Goal: Communication & Community: Answer question/provide support

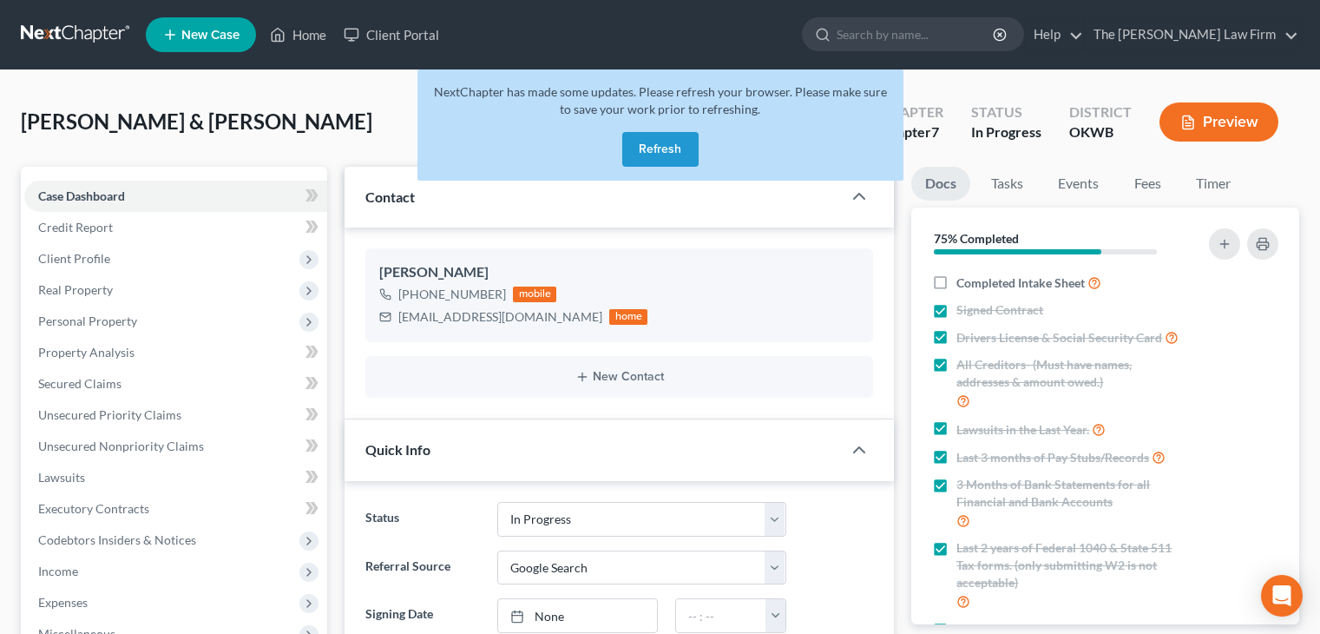
select select "4"
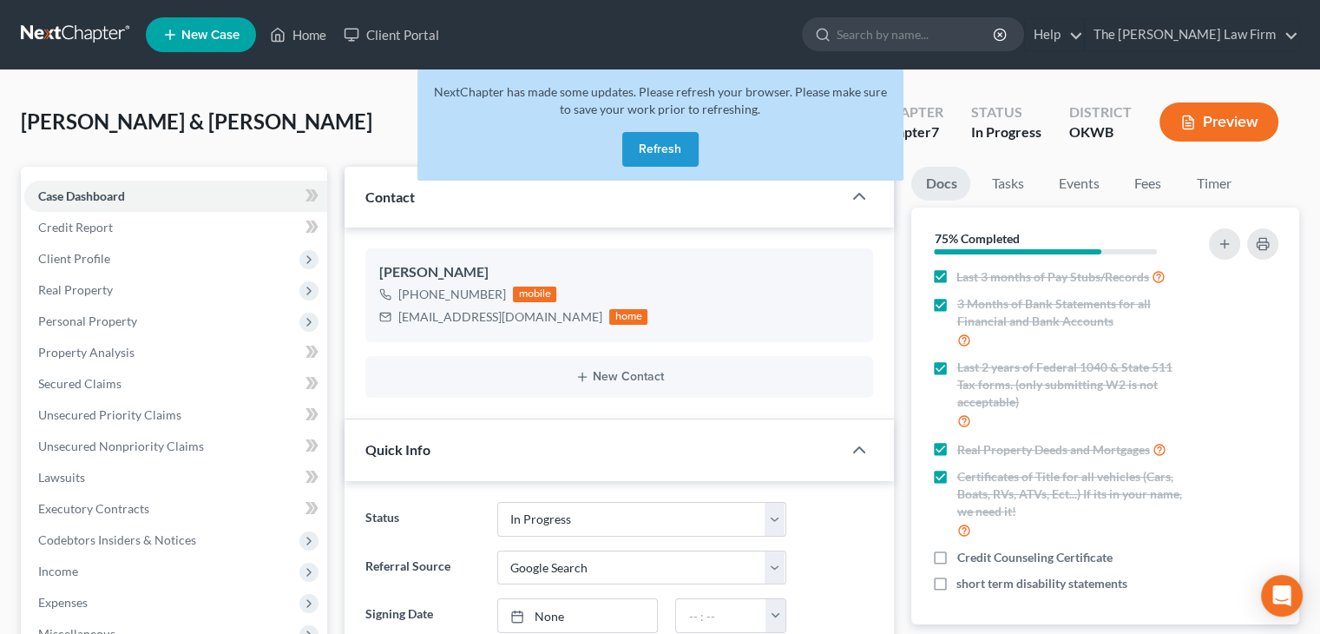
click at [653, 142] on button "Refresh" at bounding box center [660, 149] width 76 height 35
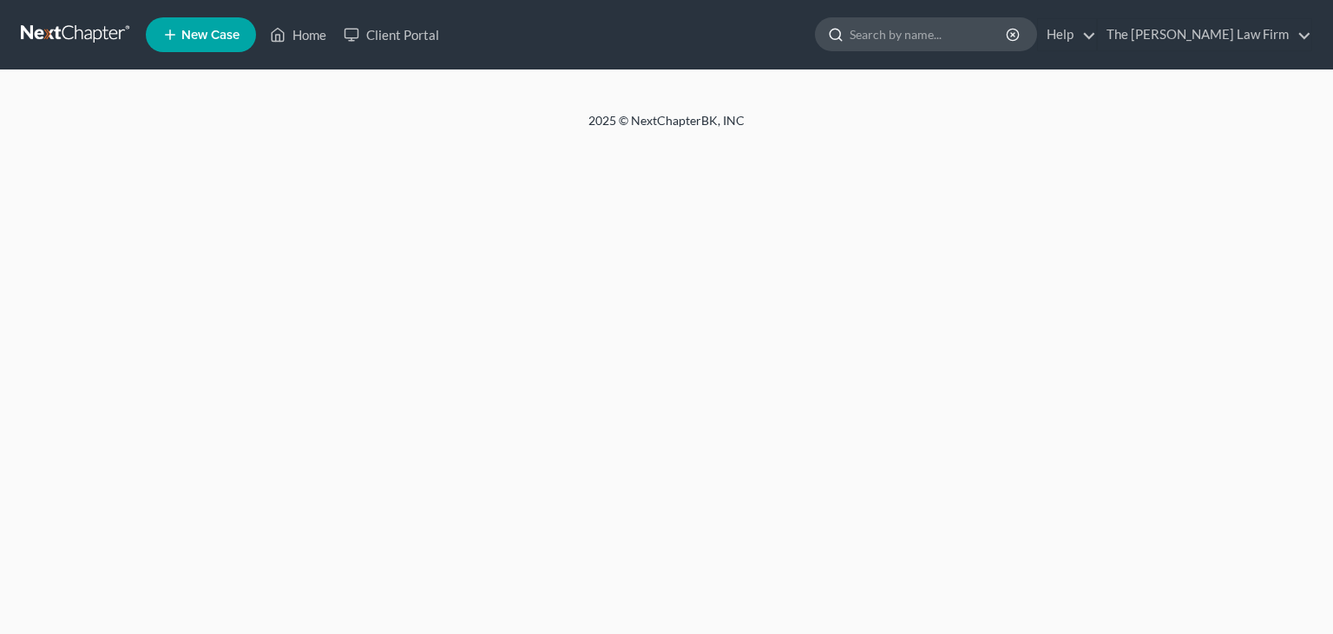
click at [948, 32] on input "search" at bounding box center [929, 34] width 159 height 32
select select "4"
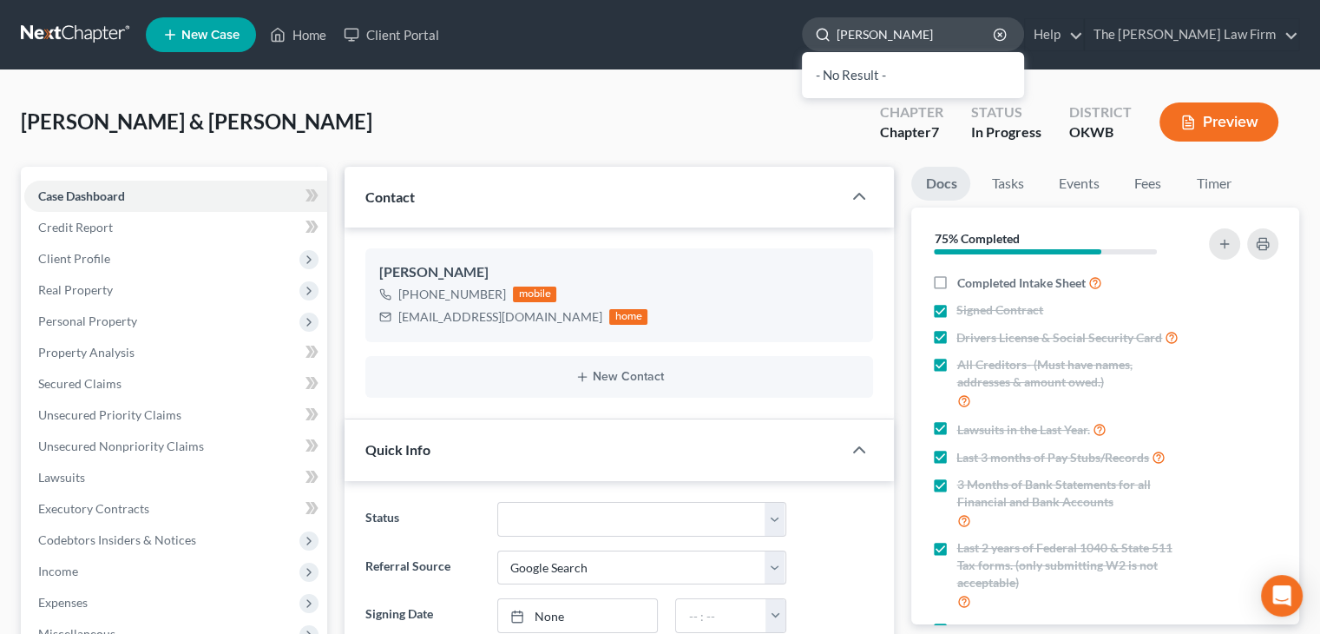
scroll to position [325, 0]
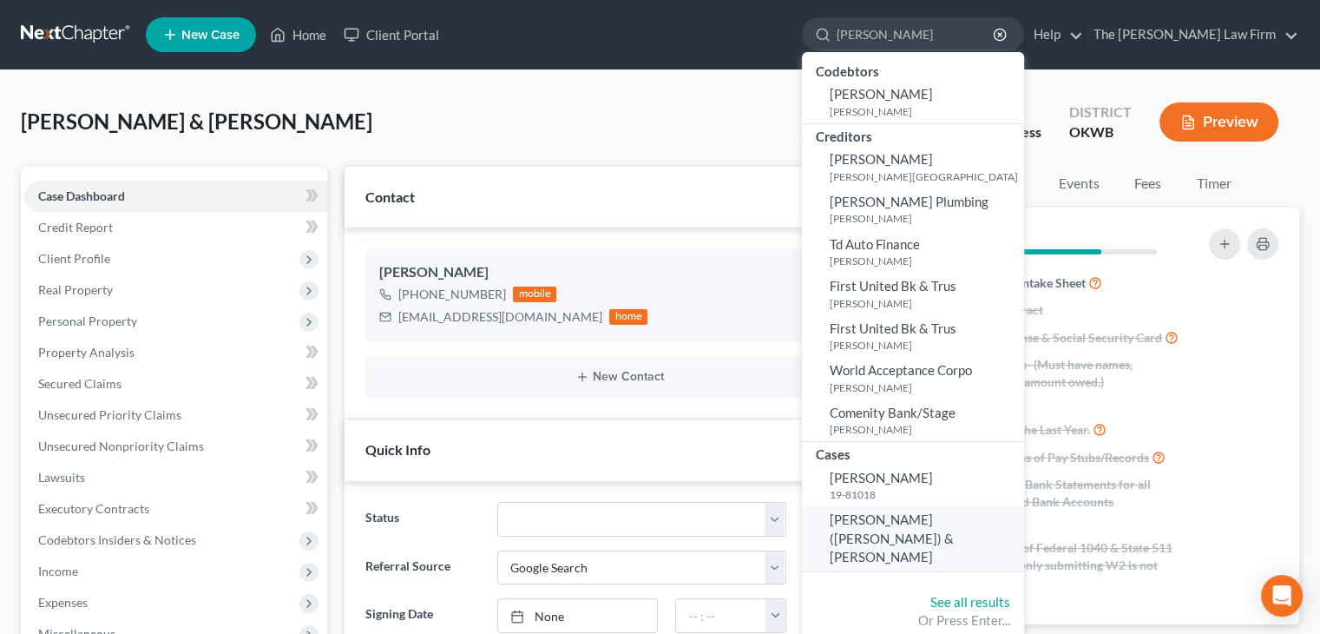
type input "dale"
click at [937, 525] on span "Raymond, Dale (Shane) & Rashawn" at bounding box center [892, 537] width 124 height 53
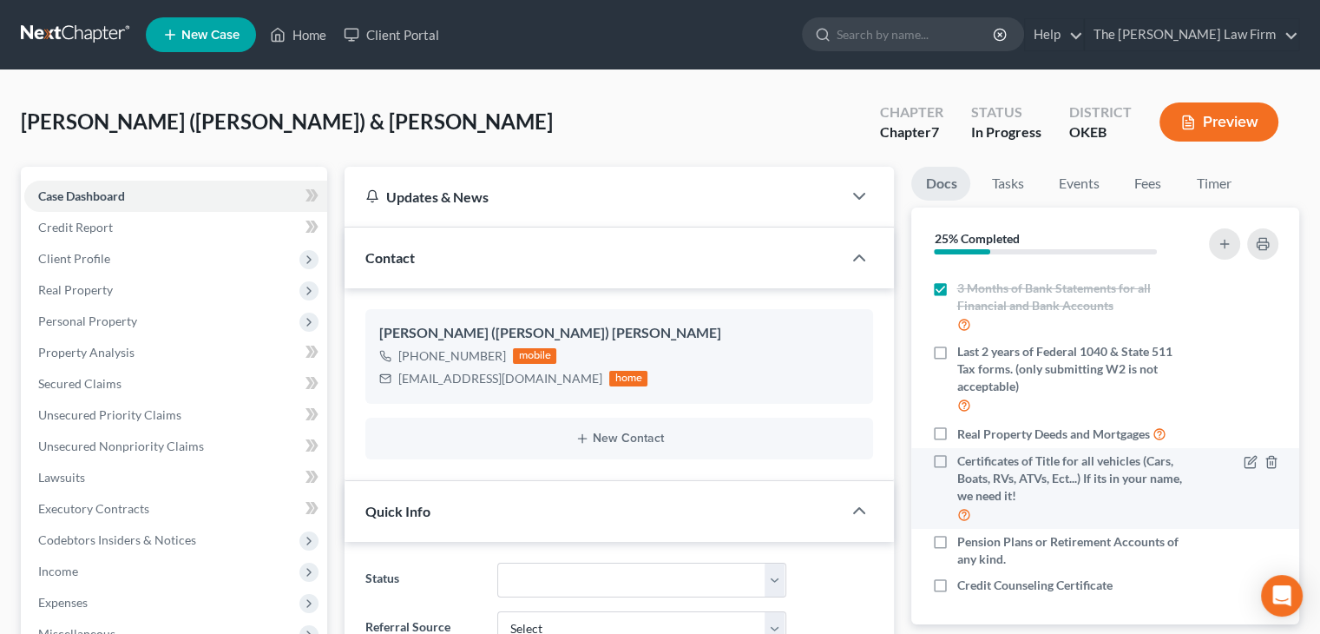
scroll to position [215, 0]
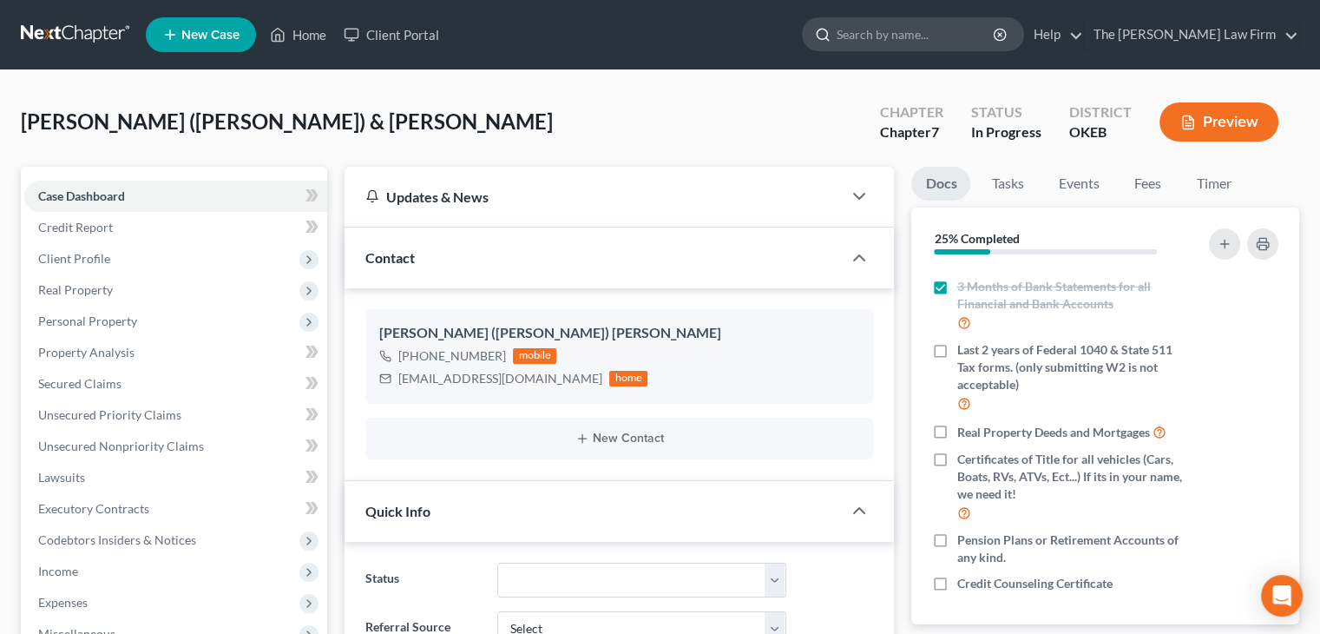
click at [904, 30] on input "search" at bounding box center [916, 34] width 159 height 32
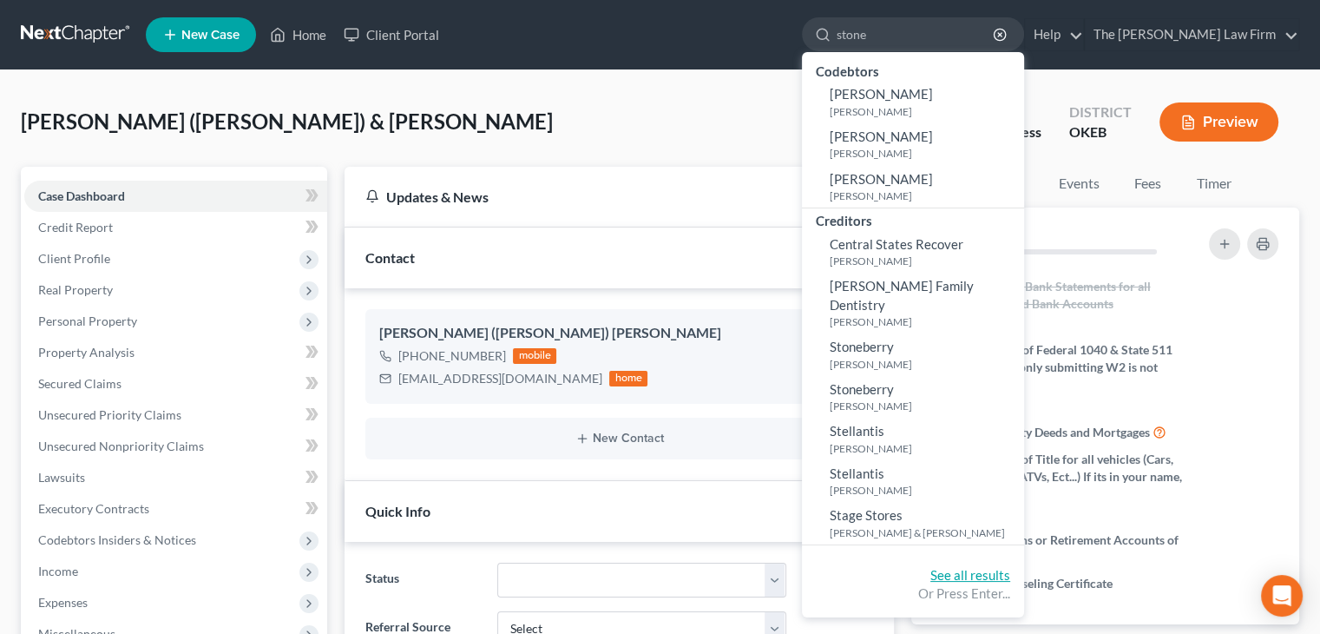
type input "stone"
click at [1009, 567] on link "See all results" at bounding box center [970, 575] width 80 height 16
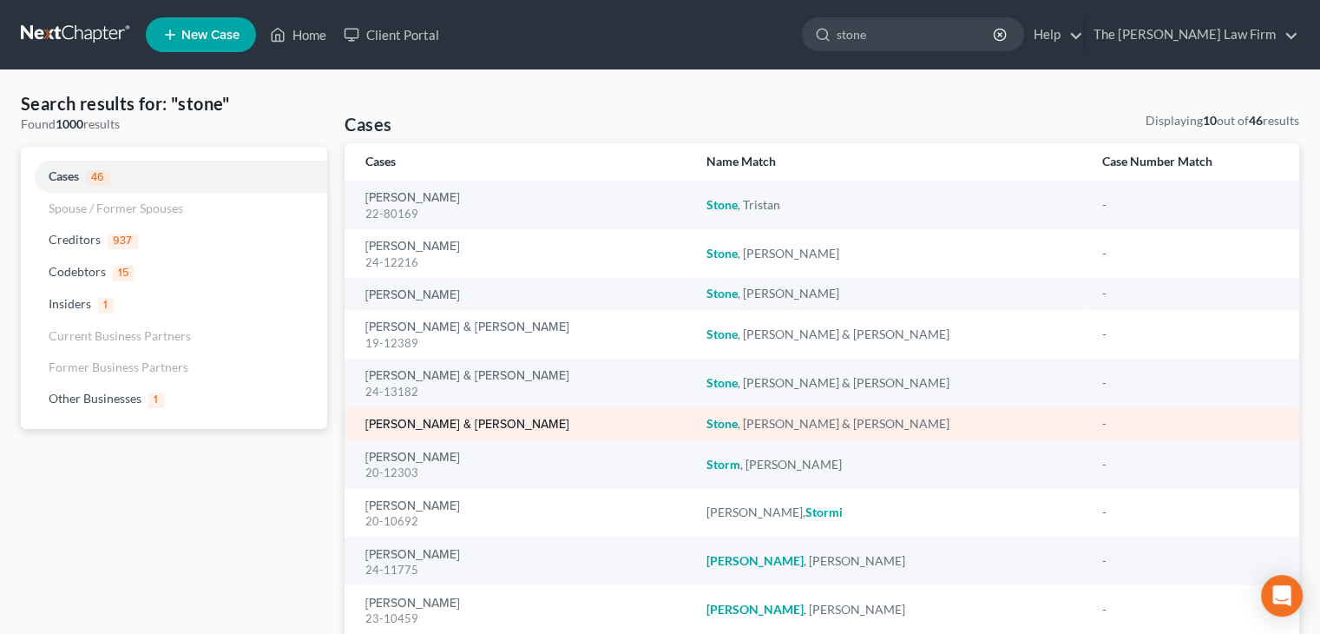
click at [461, 421] on link "Stone, Krystal & Donald" at bounding box center [467, 424] width 204 height 12
select select "4"
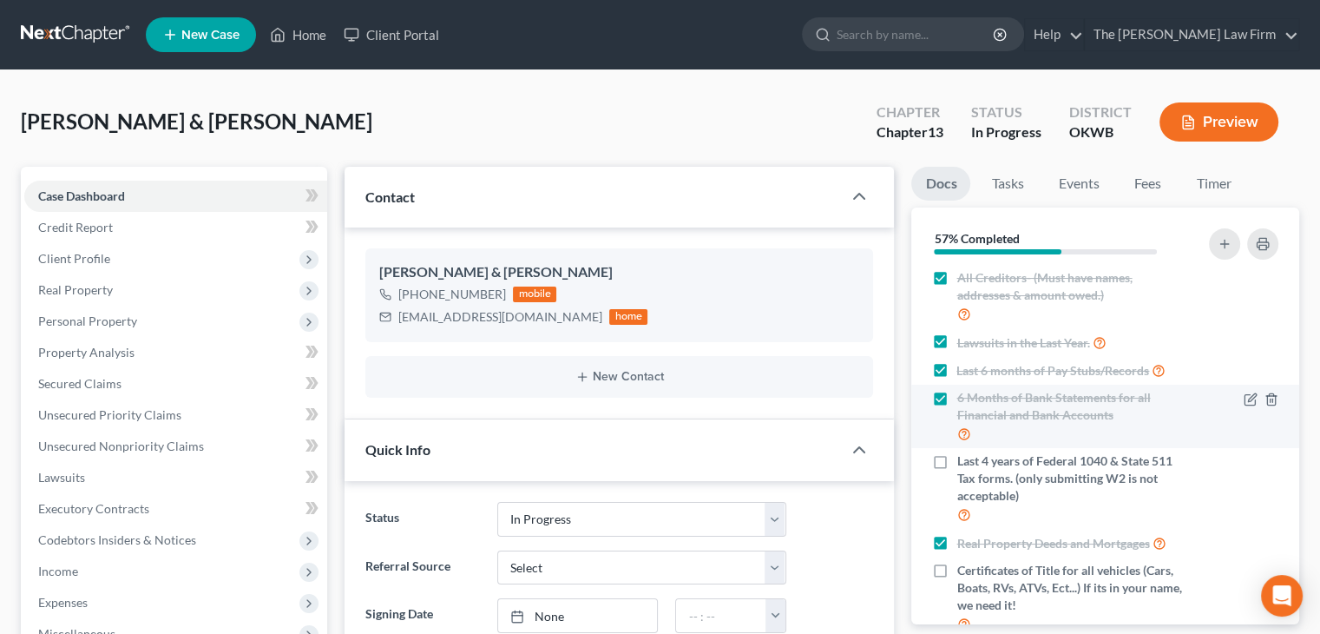
scroll to position [174, 0]
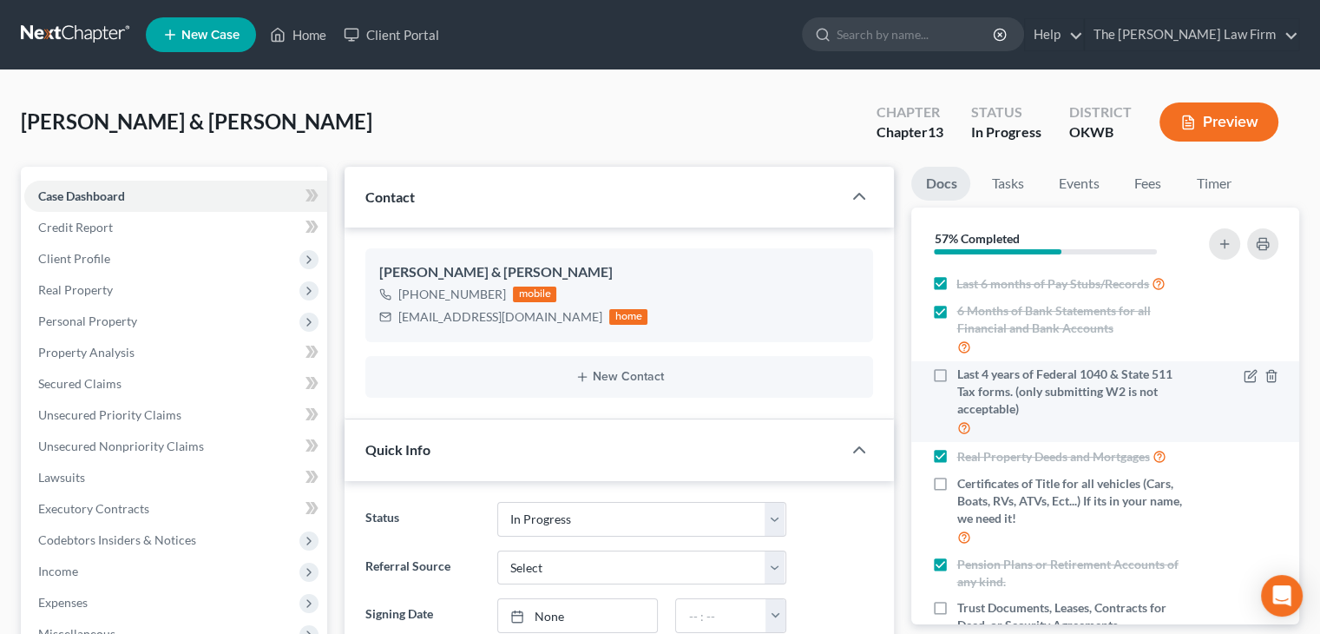
click at [994, 413] on span "Last 4 years of Federal 1040 & State 511 Tax forms. (only submitting W2 is not …" at bounding box center [1072, 391] width 231 height 52
click at [975, 377] on input "Last 4 years of Federal 1040 & State 511 Tax forms. (only submitting W2 is not …" at bounding box center [968, 370] width 11 height 11
checkbox input "true"
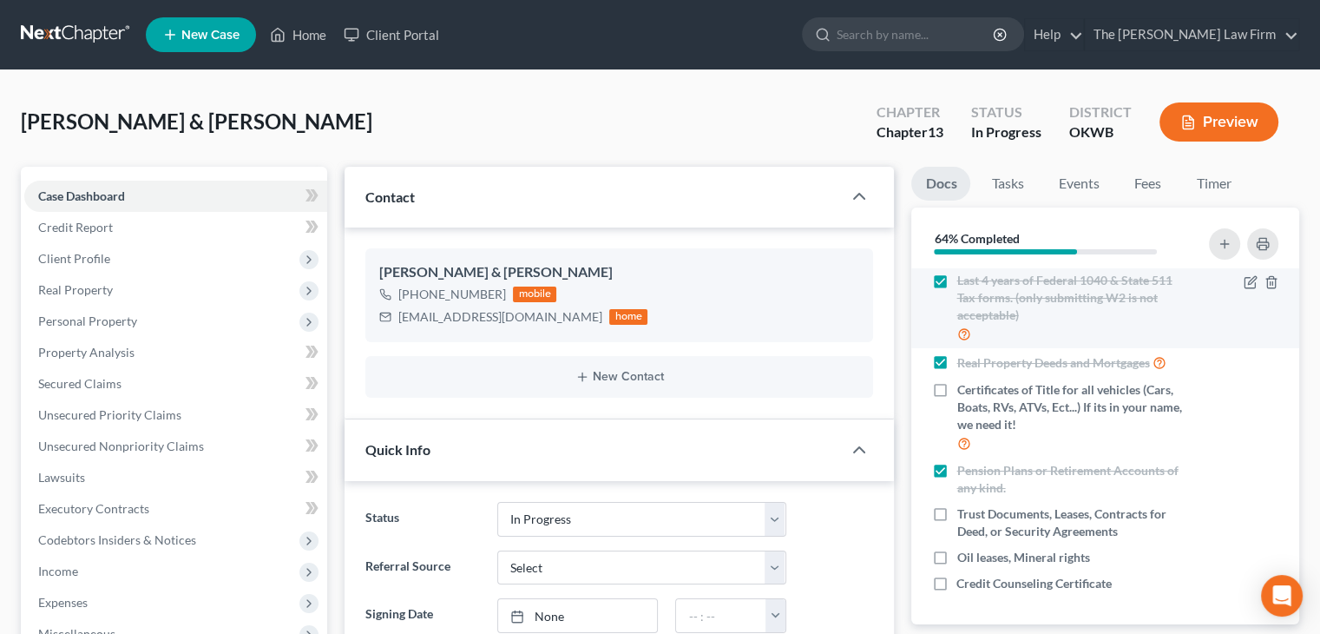
scroll to position [285, 0]
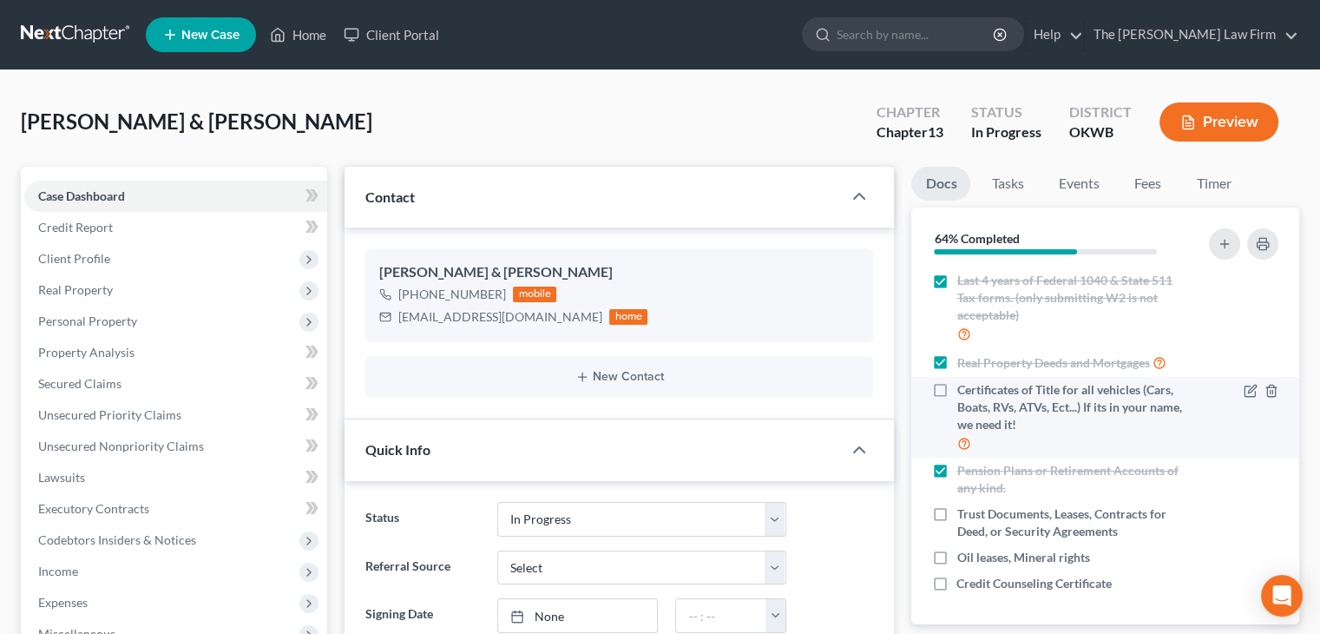
click at [1027, 420] on span "Certificates of Title for all vehicles (Cars, Boats, RVs, ATVs, Ect...) If its …" at bounding box center [1072, 407] width 231 height 52
click at [975, 392] on input "Certificates of Title for all vehicles (Cars, Boats, RVs, ATVs, Ect...) If its …" at bounding box center [968, 386] width 11 height 11
checkbox input "true"
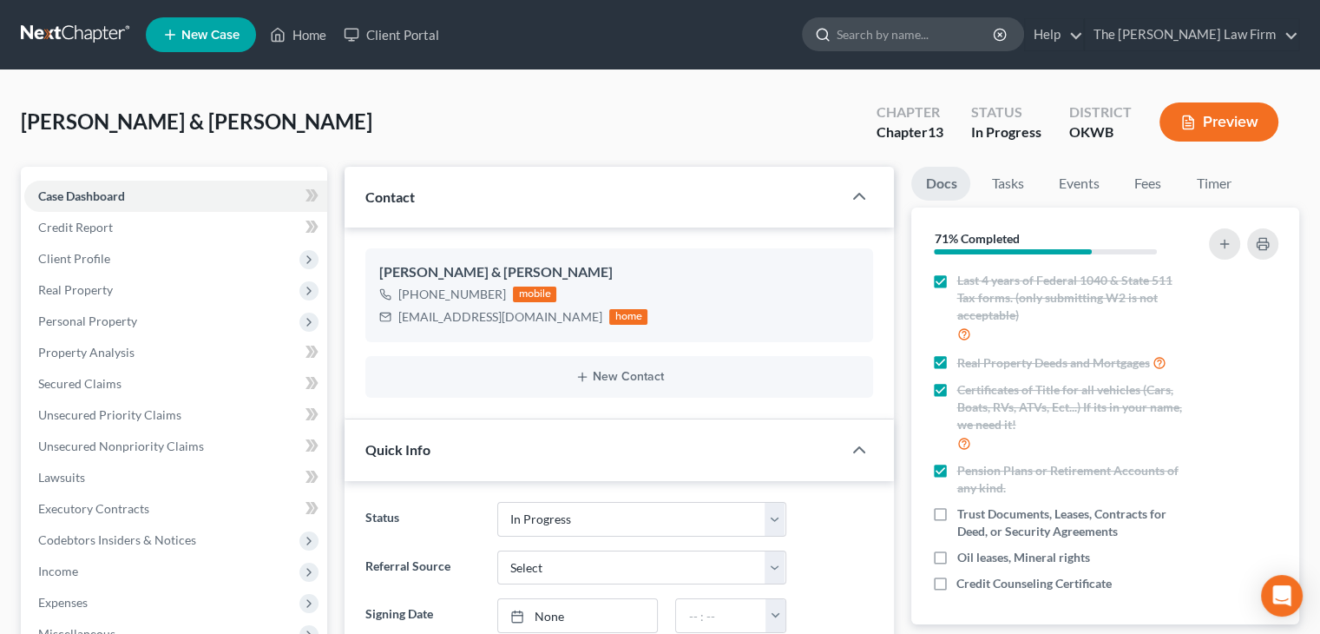
click at [996, 39] on input "search" at bounding box center [916, 34] width 159 height 32
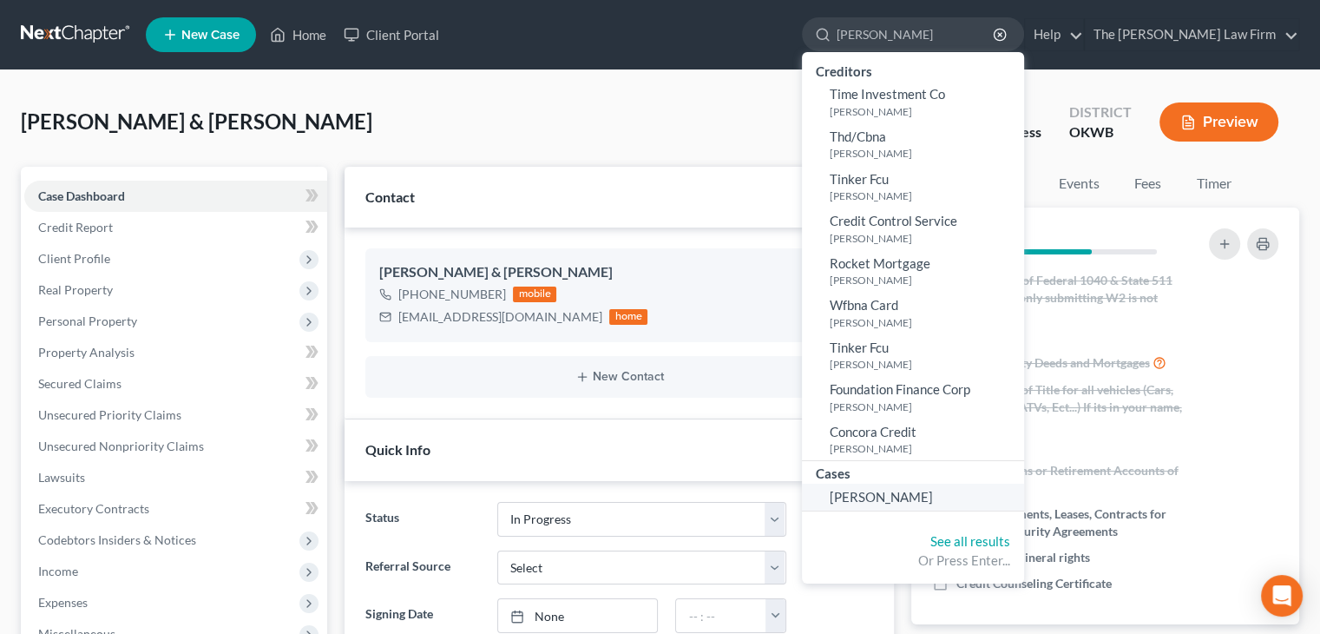
type input "benshoof"
click at [993, 502] on link "Benshoof, James" at bounding box center [913, 496] width 222 height 27
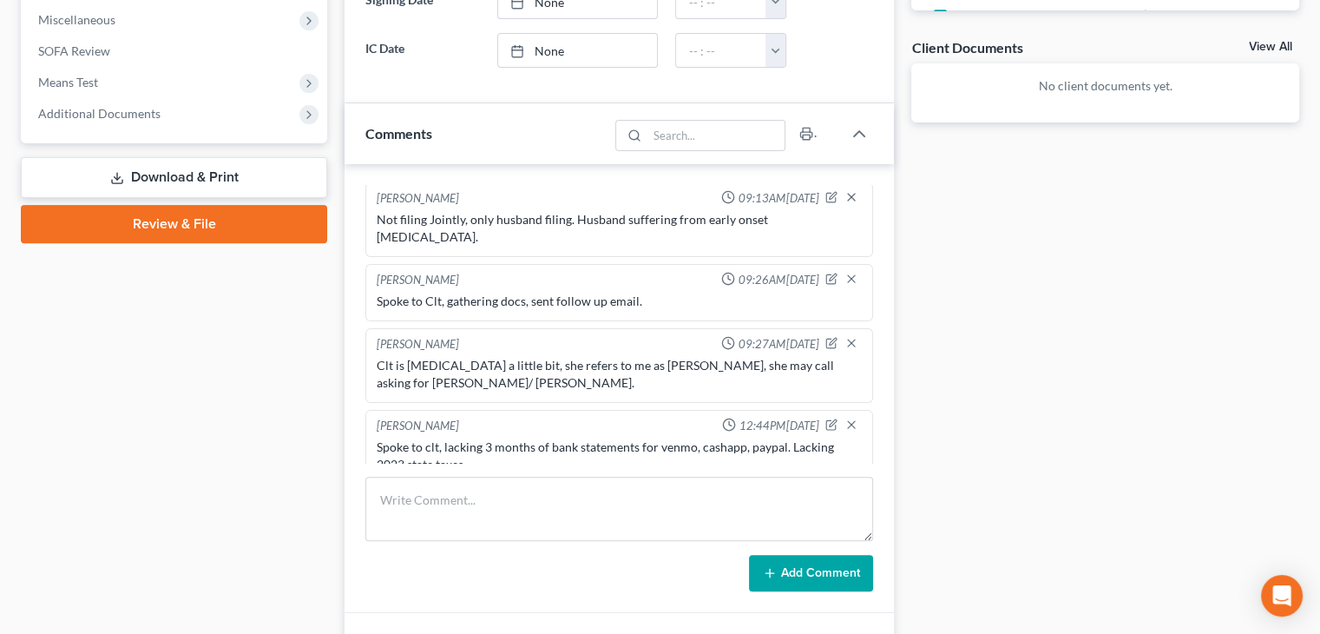
scroll to position [608, 0]
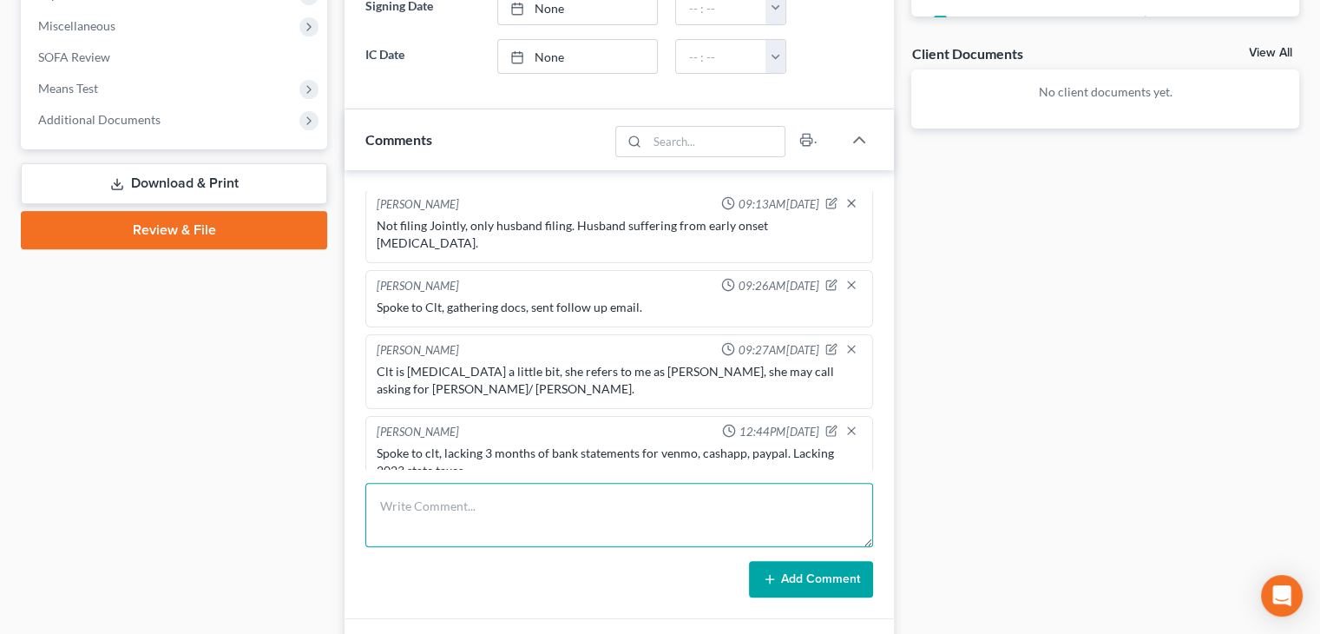
click at [660, 487] on textarea at bounding box center [619, 515] width 508 height 64
click at [503, 501] on textarea "Clt does not have those accounts any longer." at bounding box center [619, 515] width 508 height 64
click at [670, 504] on textarea "Clt does not have those bank accounts any longer." at bounding box center [619, 515] width 508 height 64
type textarea "C"
type textarea "Clt states they lost all deeds and a few other key docs when they moved."
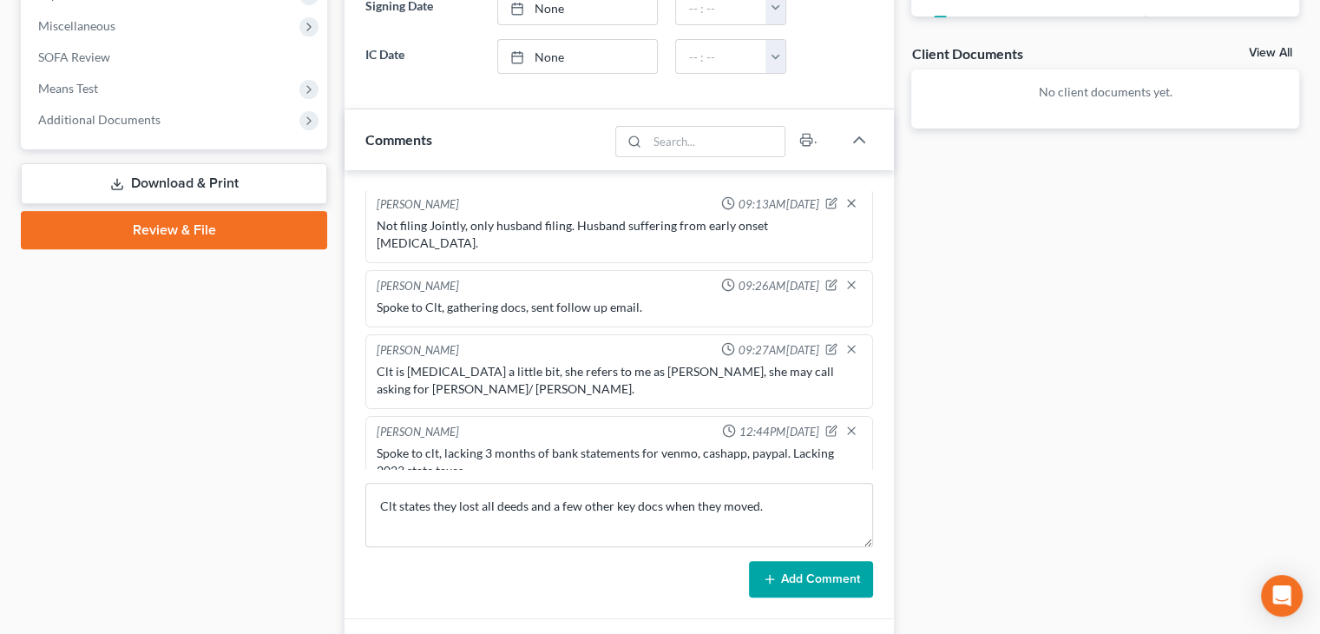
click at [830, 572] on button "Add Comment" at bounding box center [811, 579] width 124 height 36
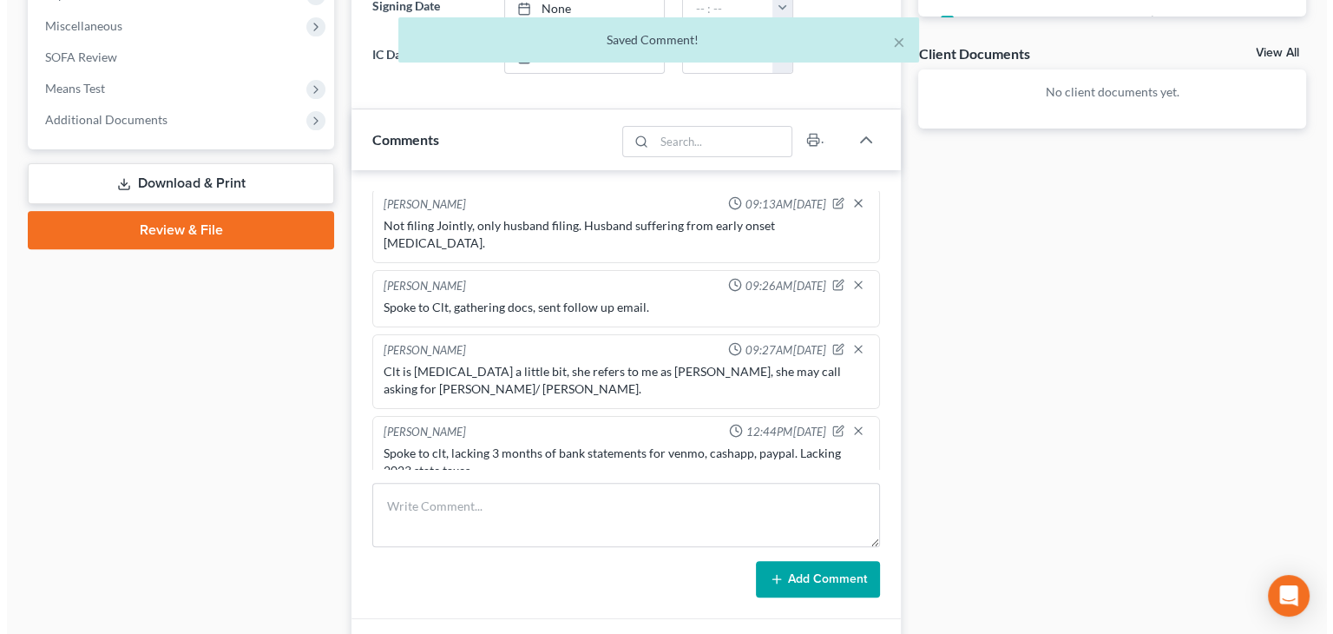
scroll to position [649, 0]
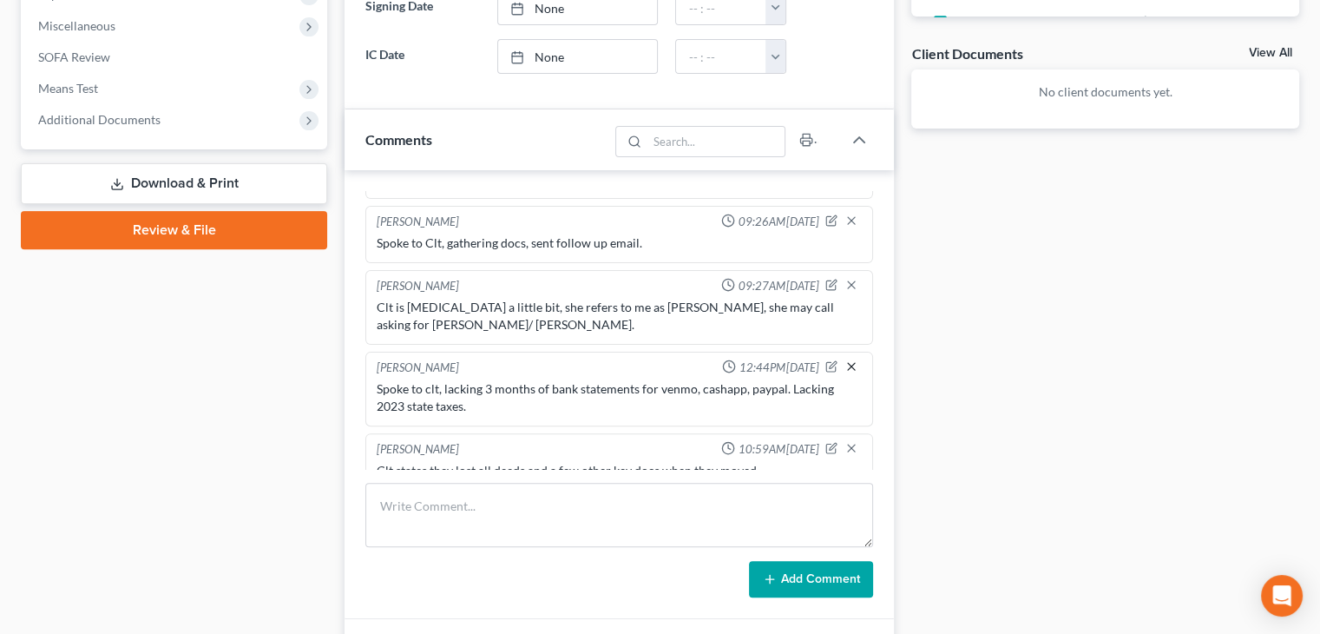
click at [845, 359] on icon "button" at bounding box center [852, 366] width 14 height 14
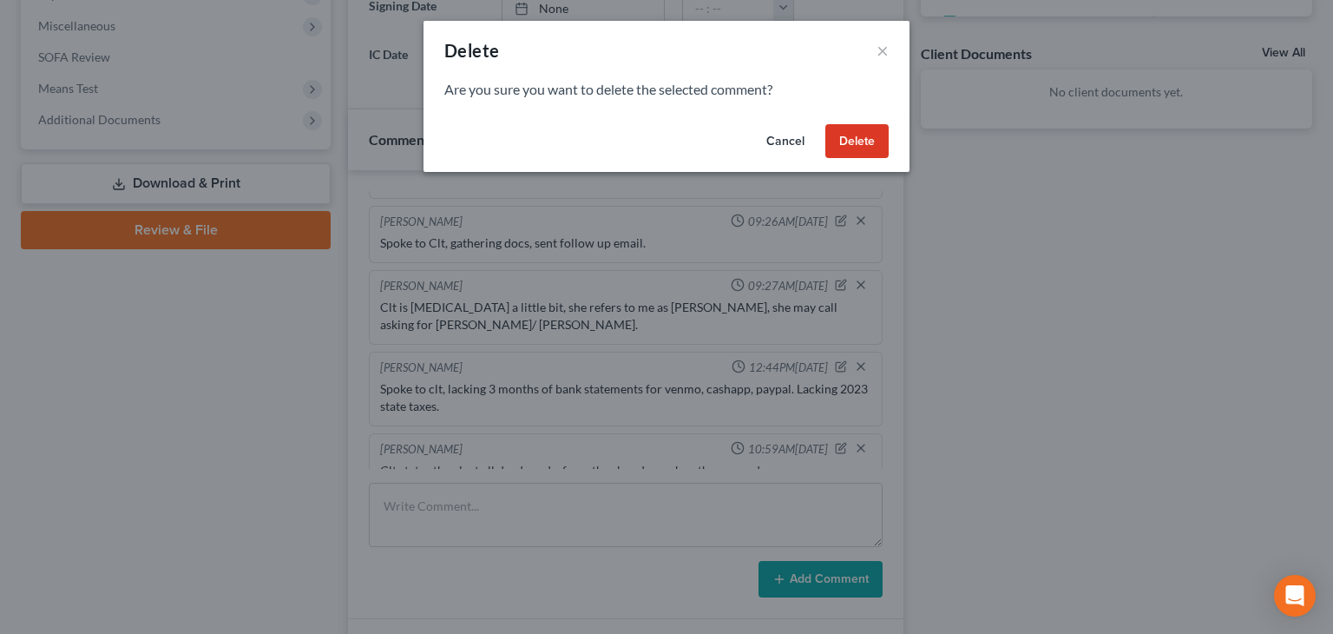
click at [853, 149] on button "Delete" at bounding box center [856, 141] width 63 height 35
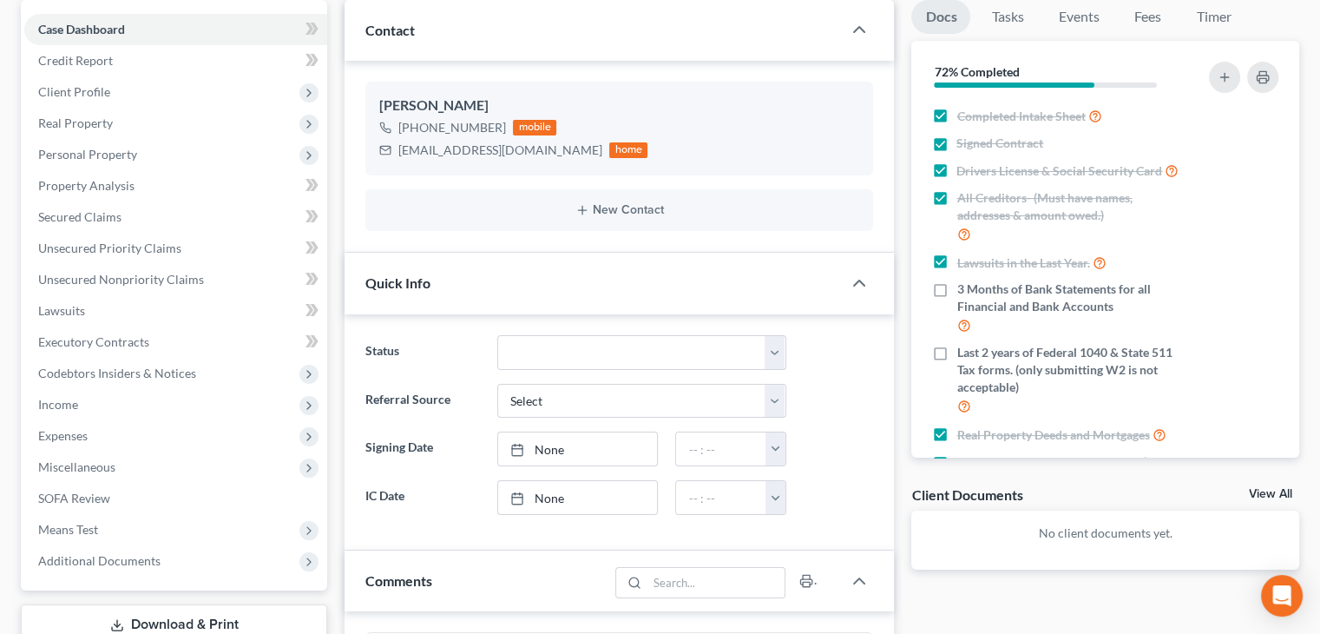
scroll to position [174, 0]
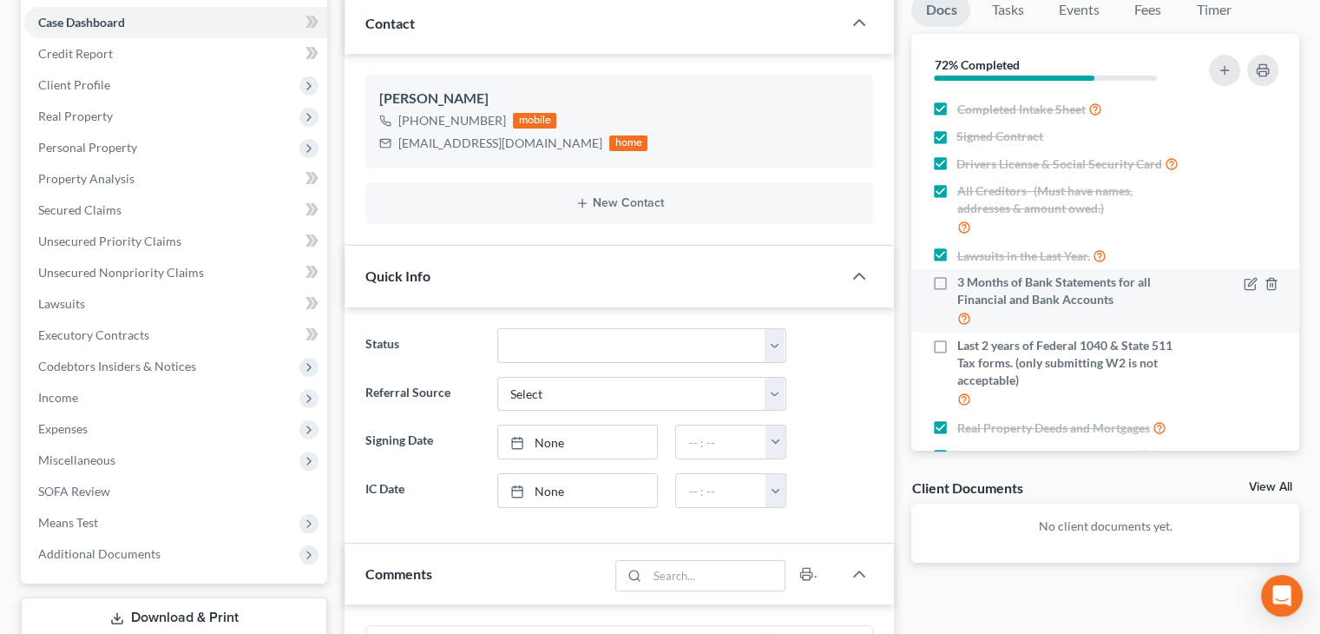
click at [957, 305] on label "3 Months of Bank Statements for all Financial and Bank Accounts" at bounding box center [1072, 300] width 231 height 55
click at [963, 285] on input "3 Months of Bank Statements for all Financial and Bank Accounts" at bounding box center [968, 278] width 11 height 11
checkbox input "true"
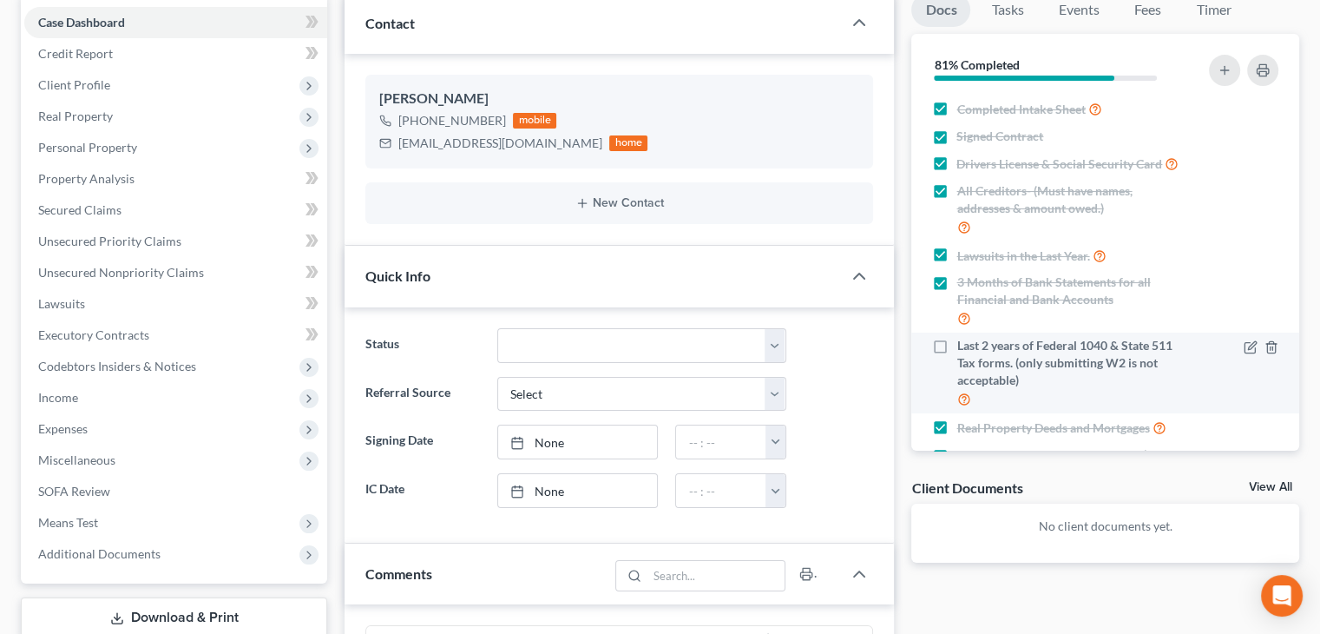
click at [957, 354] on label "Last 2 years of Federal 1040 & State 511 Tax forms. (only submitting W2 is not …" at bounding box center [1072, 373] width 231 height 72
click at [963, 348] on input "Last 2 years of Federal 1040 & State 511 Tax forms. (only submitting W2 is not …" at bounding box center [968, 342] width 11 height 11
checkbox input "true"
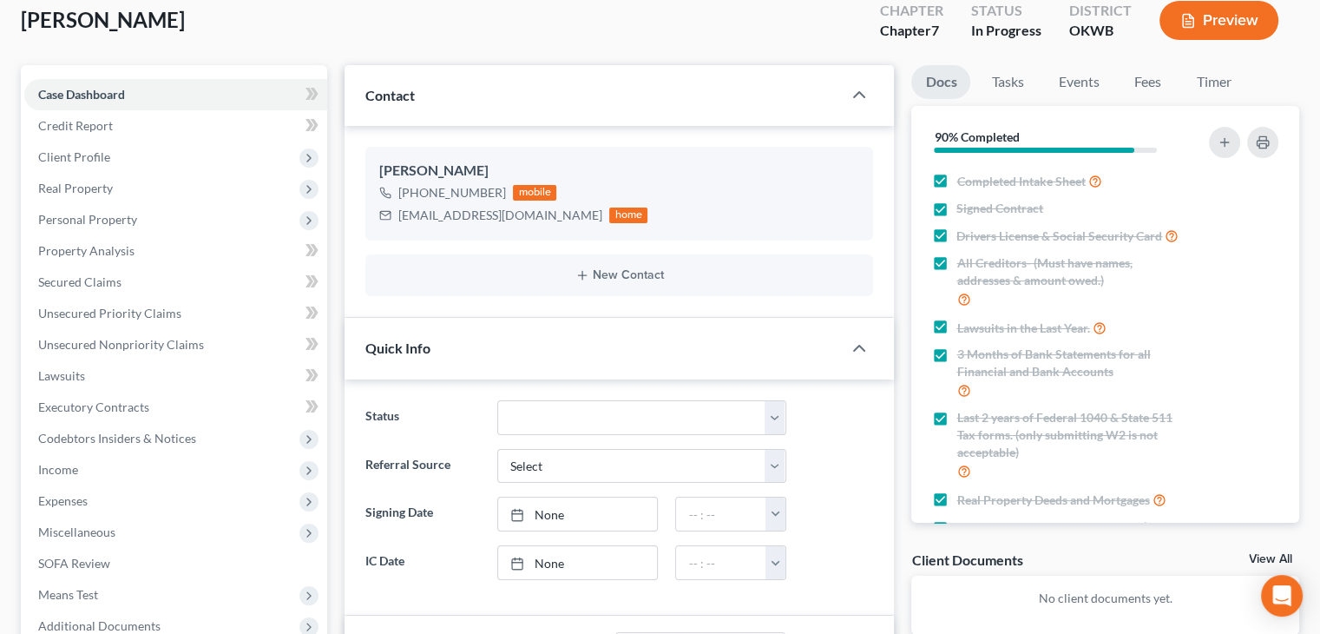
scroll to position [0, 0]
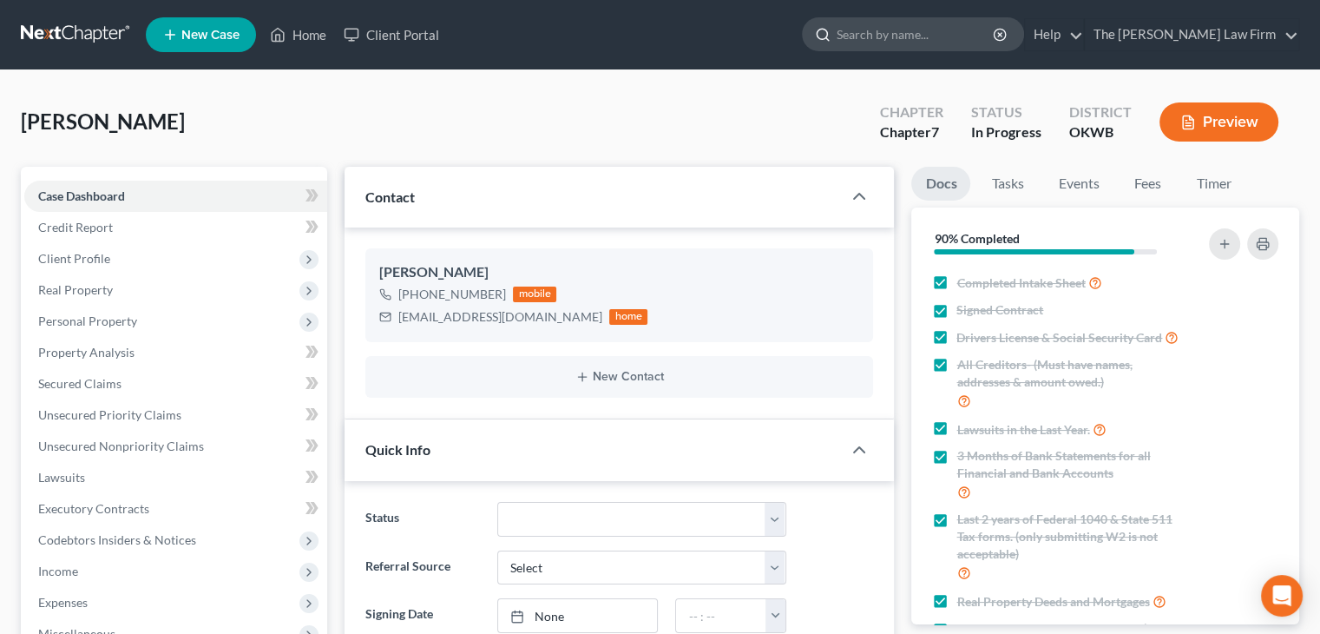
click at [980, 24] on input "search" at bounding box center [916, 34] width 159 height 32
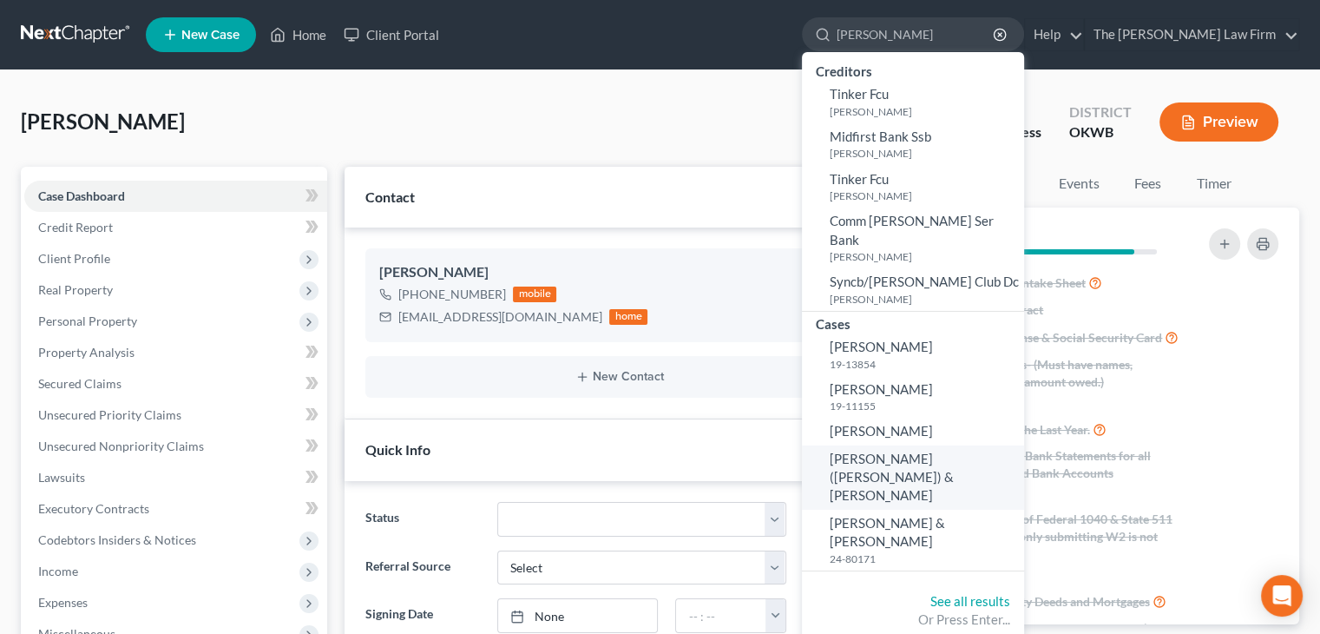
type input "raymond"
click at [970, 456] on link "Raymond, Dale (Shane) & Rashawn" at bounding box center [913, 477] width 222 height 64
select select "4"
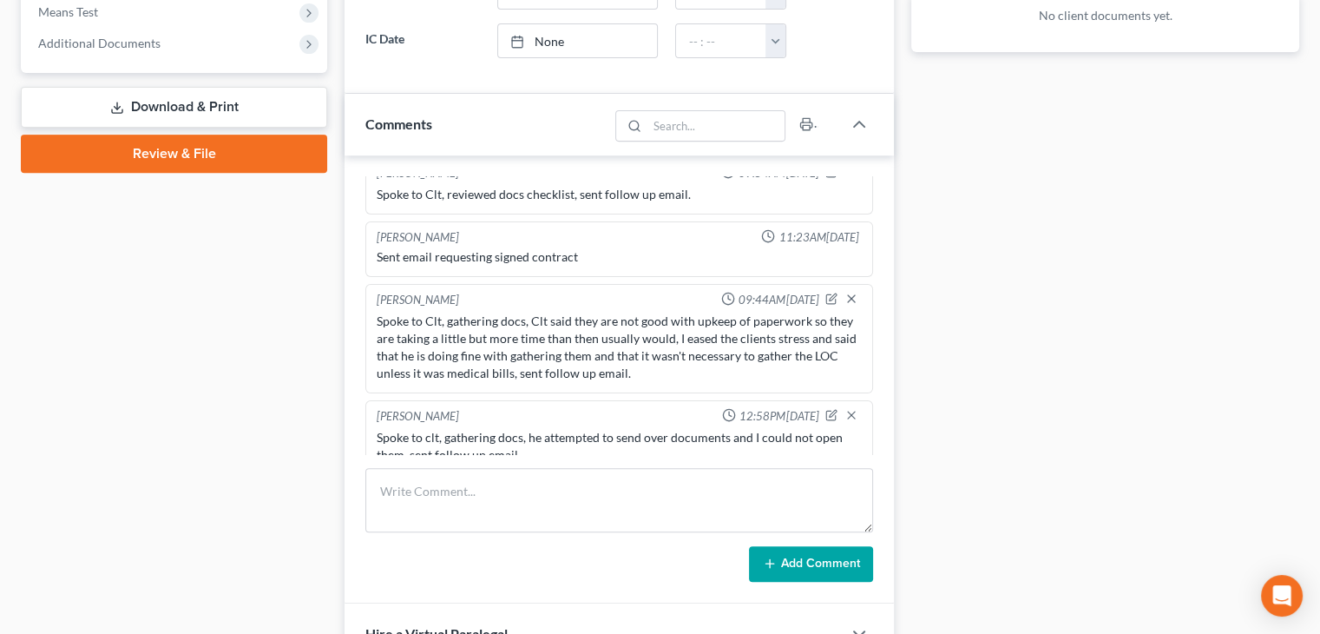
scroll to position [694, 0]
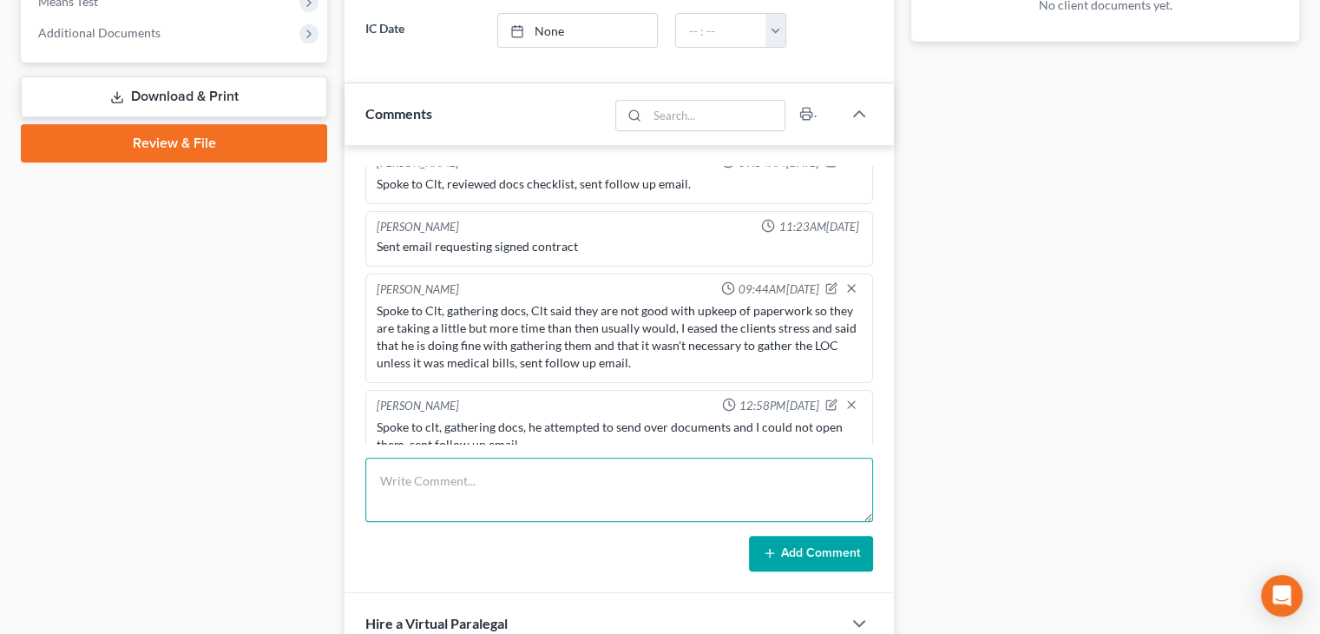
click at [657, 477] on textarea at bounding box center [619, 489] width 508 height 64
click at [799, 483] on textarea "Spoke to clt abt titles, having a hard time finding titles, providing registrat…" at bounding box center [619, 489] width 508 height 64
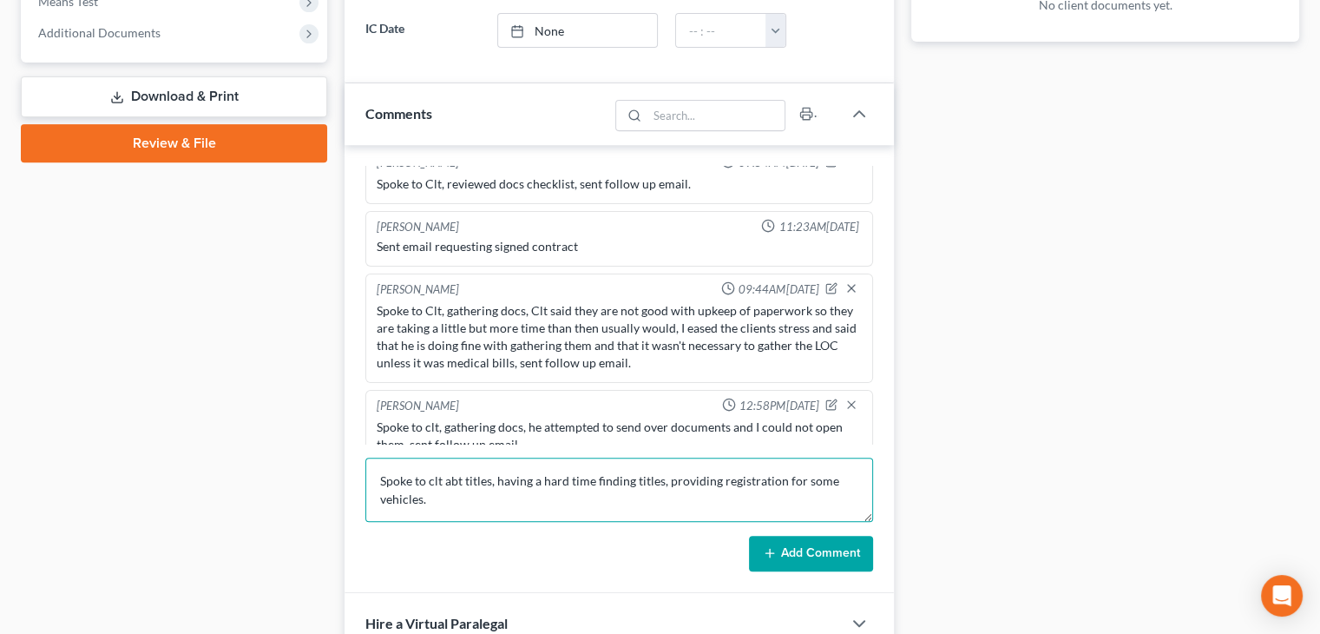
click at [783, 500] on textarea "Spoke to clt abt titles, having a hard time finding titles, providing registrat…" at bounding box center [619, 489] width 508 height 64
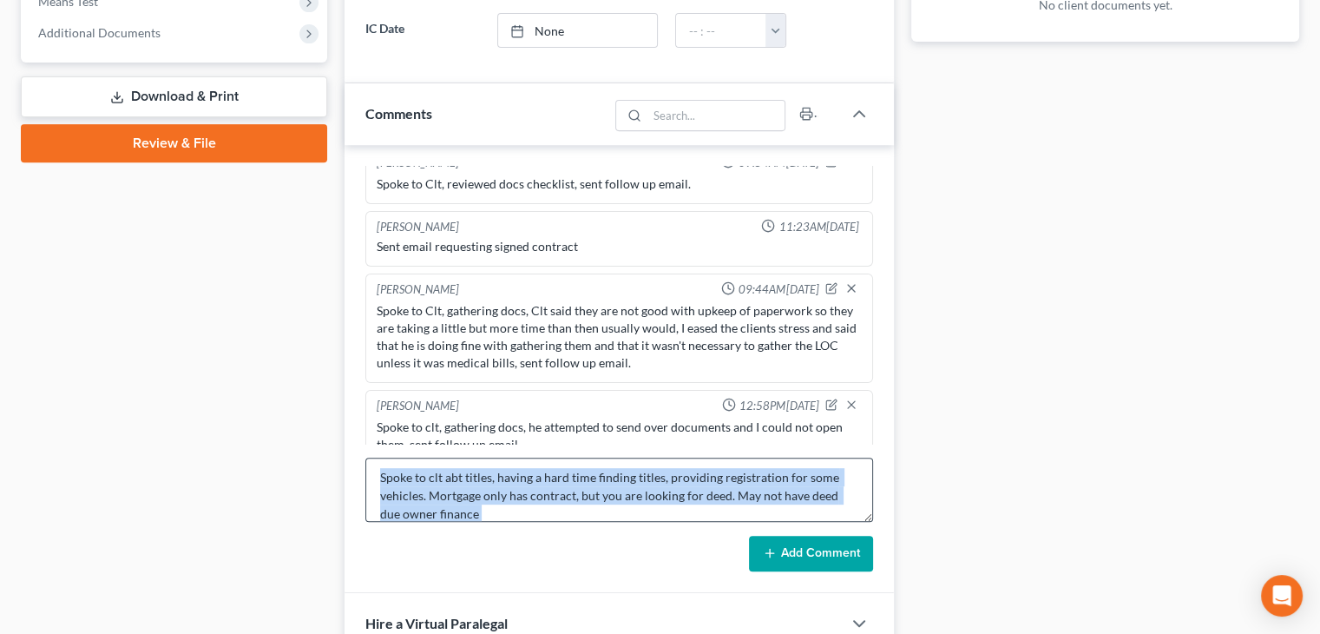
scroll to position [17, 0]
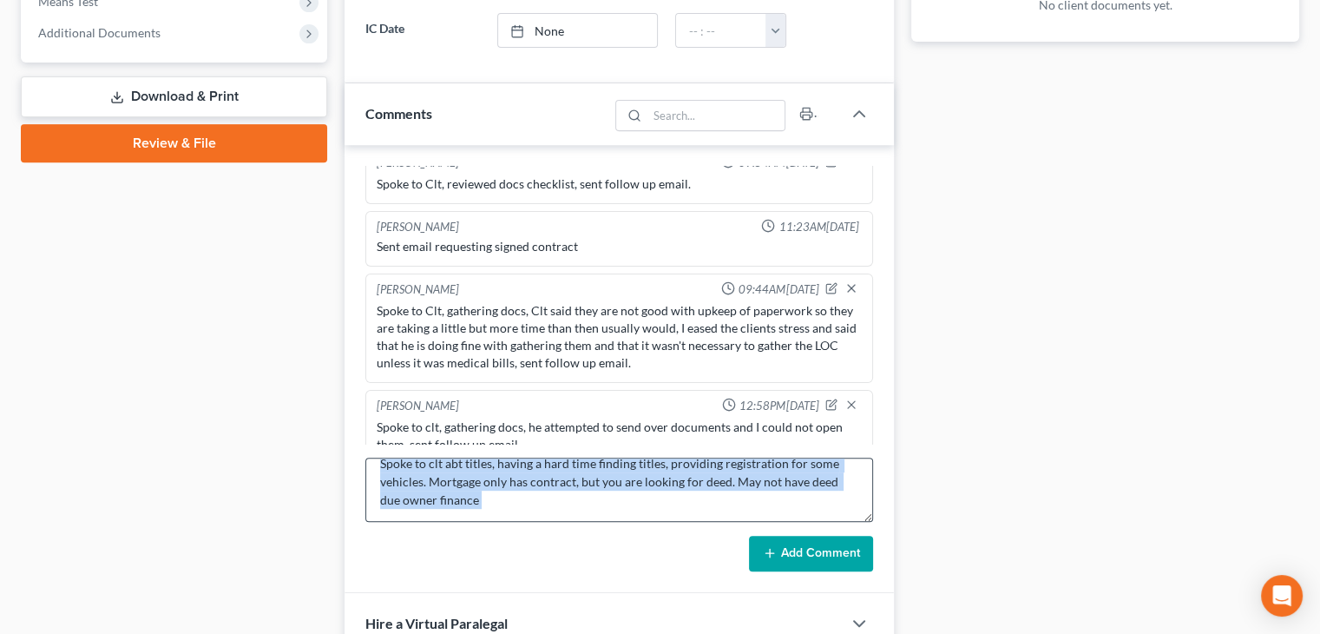
drag, startPoint x: 639, startPoint y: 526, endPoint x: 746, endPoint y: 480, distance: 117.0
click at [746, 480] on form "Spoke to clt abt titles, having a hard time finding titles, providing registrat…" at bounding box center [619, 514] width 508 height 115
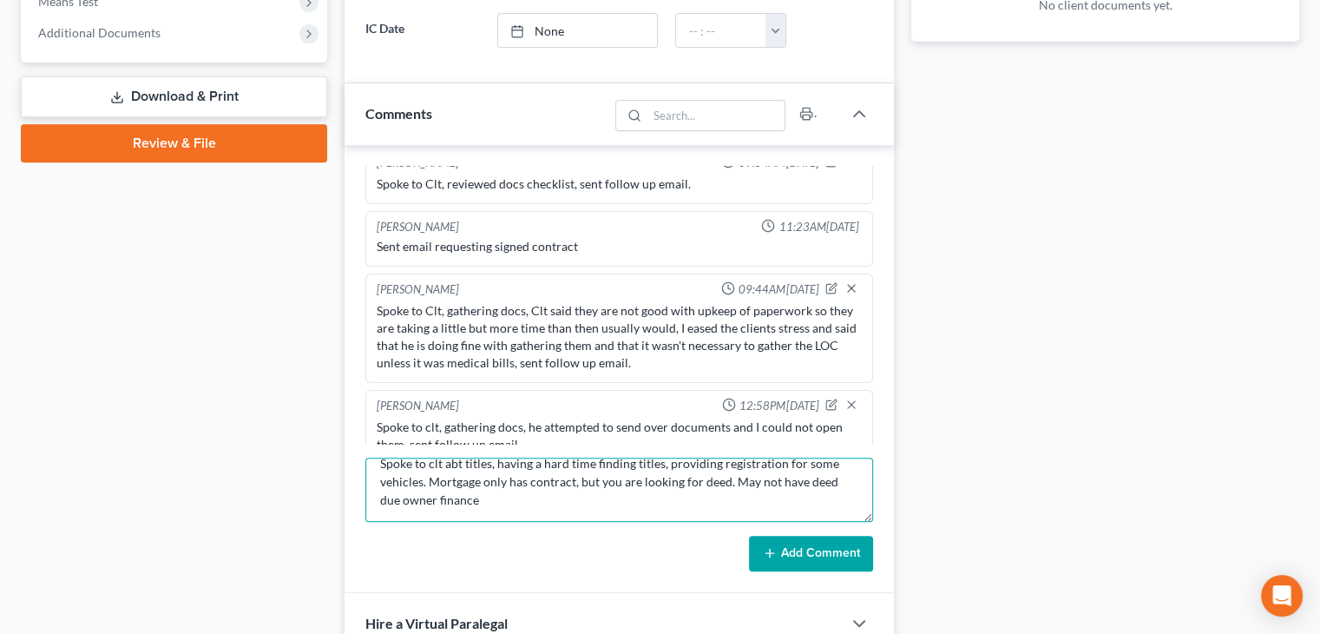
click at [746, 480] on textarea "Spoke to clt abt titles, having a hard time finding titles, providing registrat…" at bounding box center [619, 489] width 508 height 64
click at [662, 516] on textarea "Spoke to clt abt titles, having a hard time finding titles, providing registrat…" at bounding box center [619, 489] width 508 height 64
type textarea "Spoke to clt abt titles, having a hard time finding titles, providing registrat…"
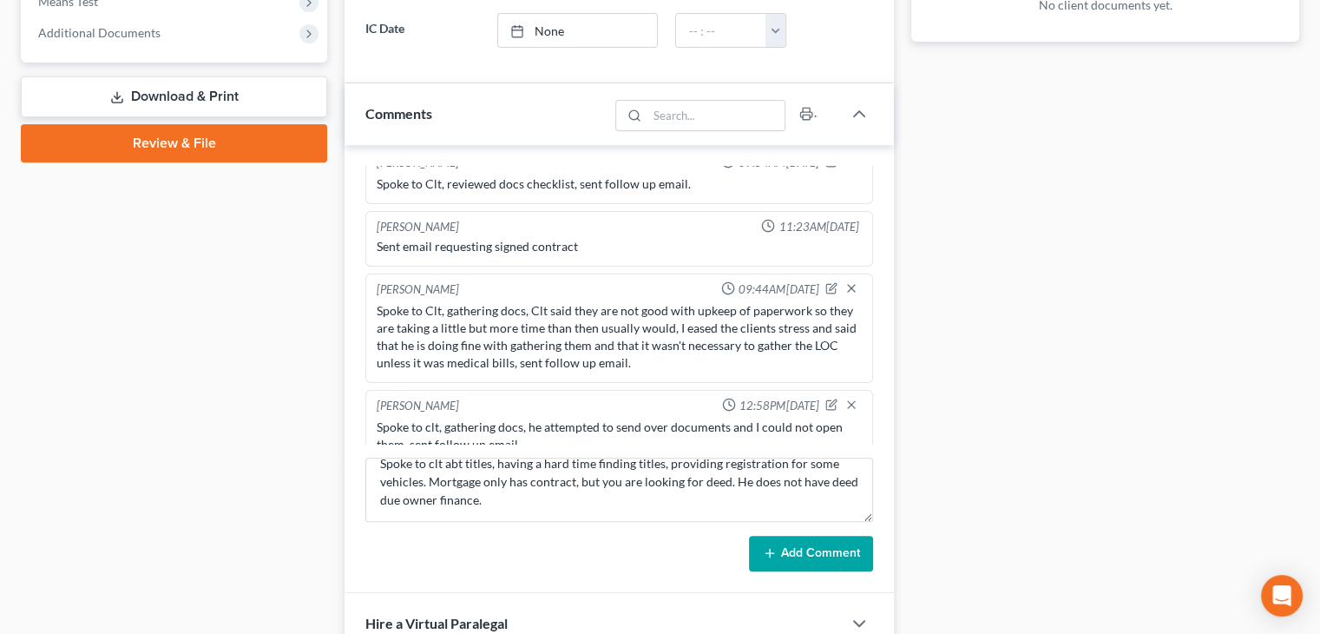
click at [840, 547] on button "Add Comment" at bounding box center [811, 554] width 124 height 36
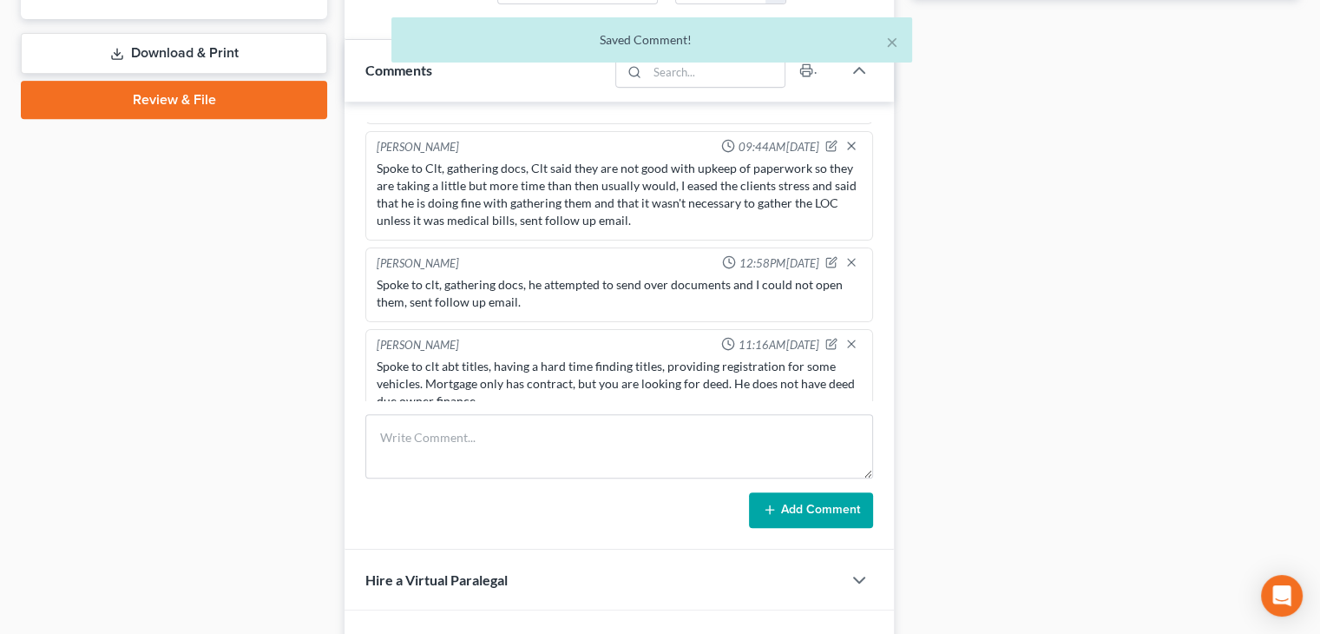
scroll to position [781, 0]
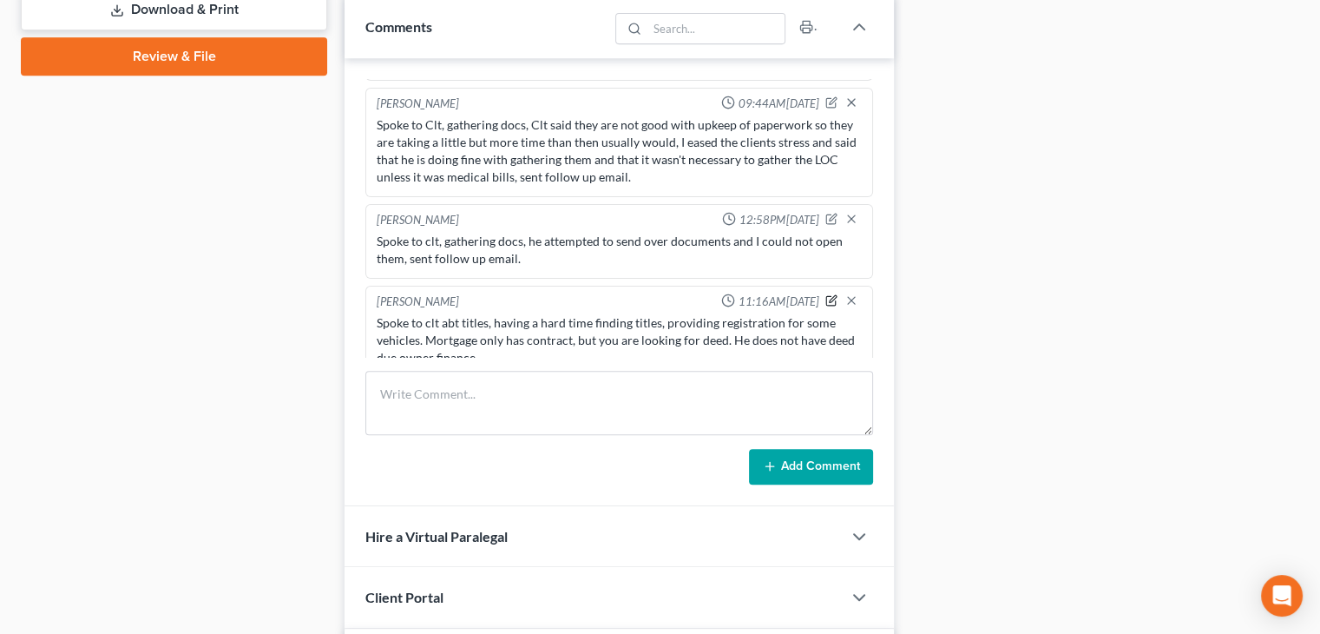
click at [825, 294] on icon "button" at bounding box center [831, 300] width 12 height 12
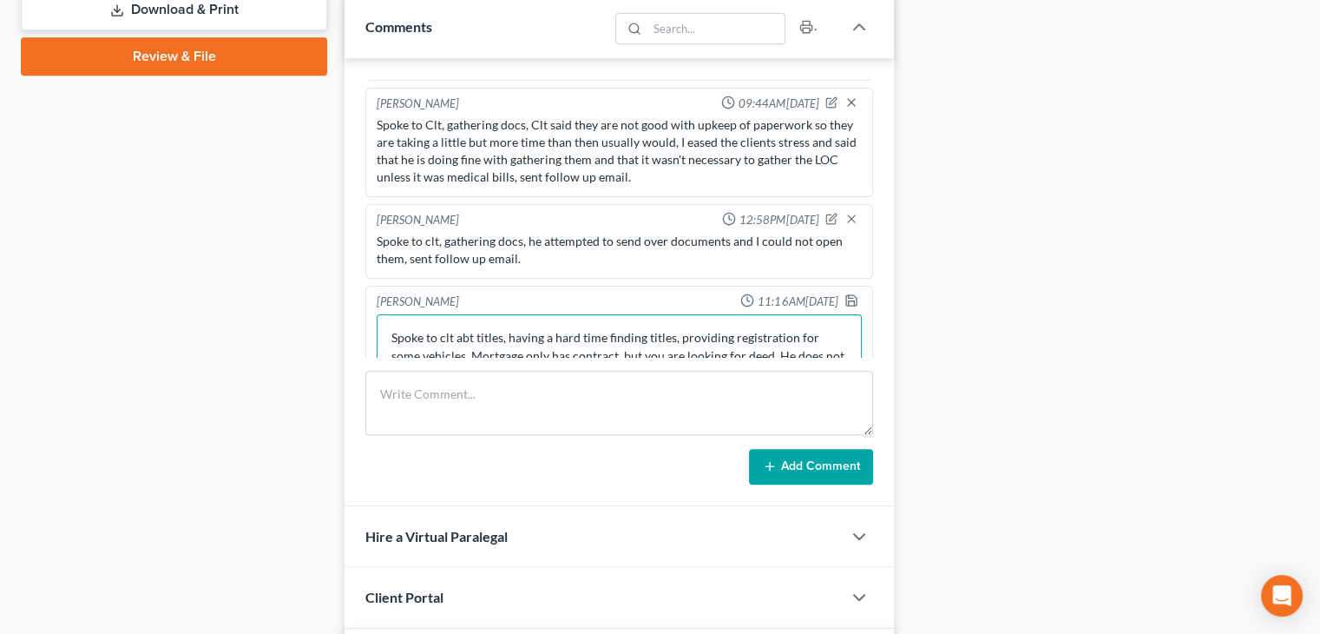
click at [782, 333] on textarea "Spoke to clt abt titles, having a hard time finding titles, providing registrat…" at bounding box center [619, 346] width 485 height 64
click at [781, 314] on textarea "Spoke to clt abt titles, having a hard time finding titles, providing registrat…" at bounding box center [619, 346] width 485 height 64
click at [778, 314] on textarea "Spoke to clt abt titles, having a hard time finding titles, providing registrat…" at bounding box center [619, 346] width 485 height 64
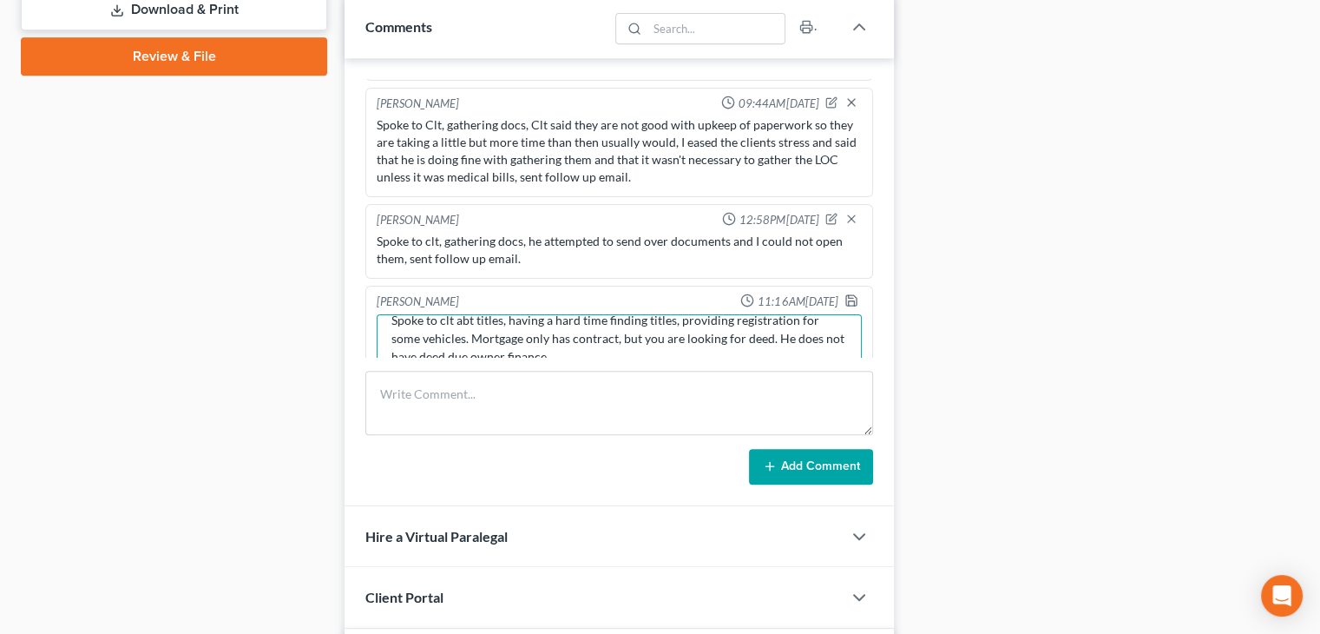
click at [774, 314] on textarea "Spoke to clt abt titles, having a hard time finding titles, providing registrat…" at bounding box center [619, 346] width 485 height 64
click at [802, 314] on textarea "Spoke to clt abt titles, having a hard time finding titles, providing registrat…" at bounding box center [619, 346] width 485 height 64
click at [433, 332] on textarea "Spoke to clt abt titles, having a hard time finding titles, providing registrat…" at bounding box center [619, 346] width 485 height 64
type textarea "Spoke to clt abt titles, having a hard time finding titles, providing registrat…"
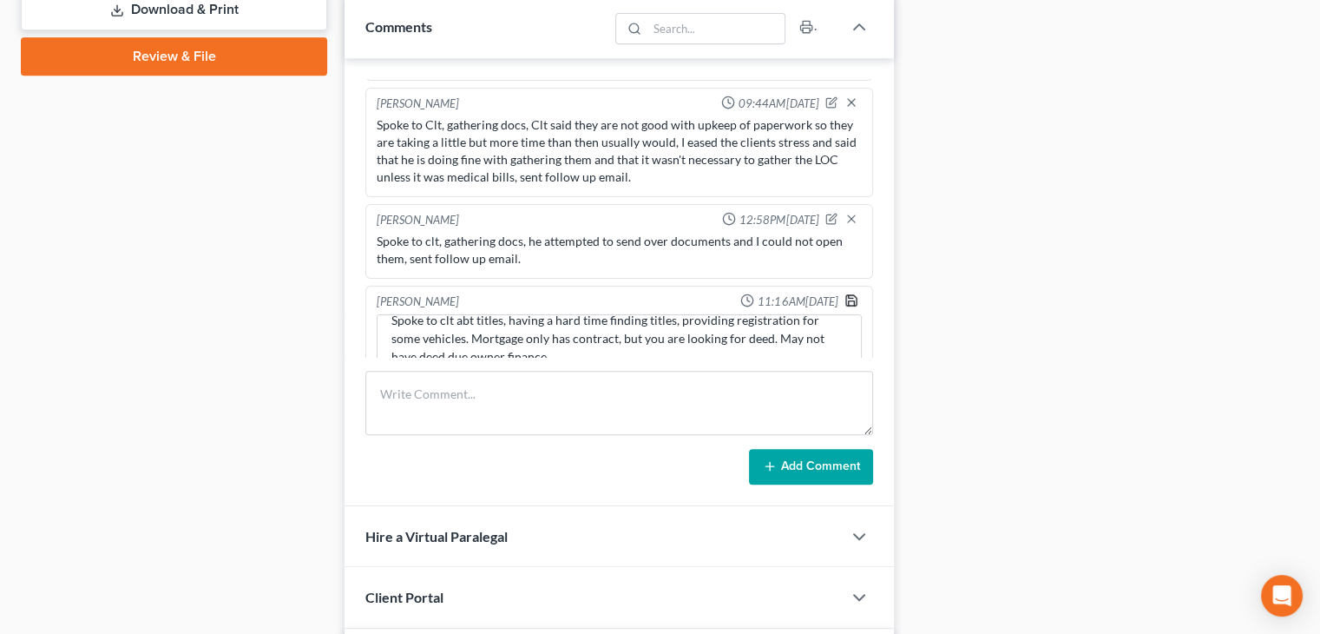
click at [845, 293] on icon "button" at bounding box center [852, 300] width 14 height 14
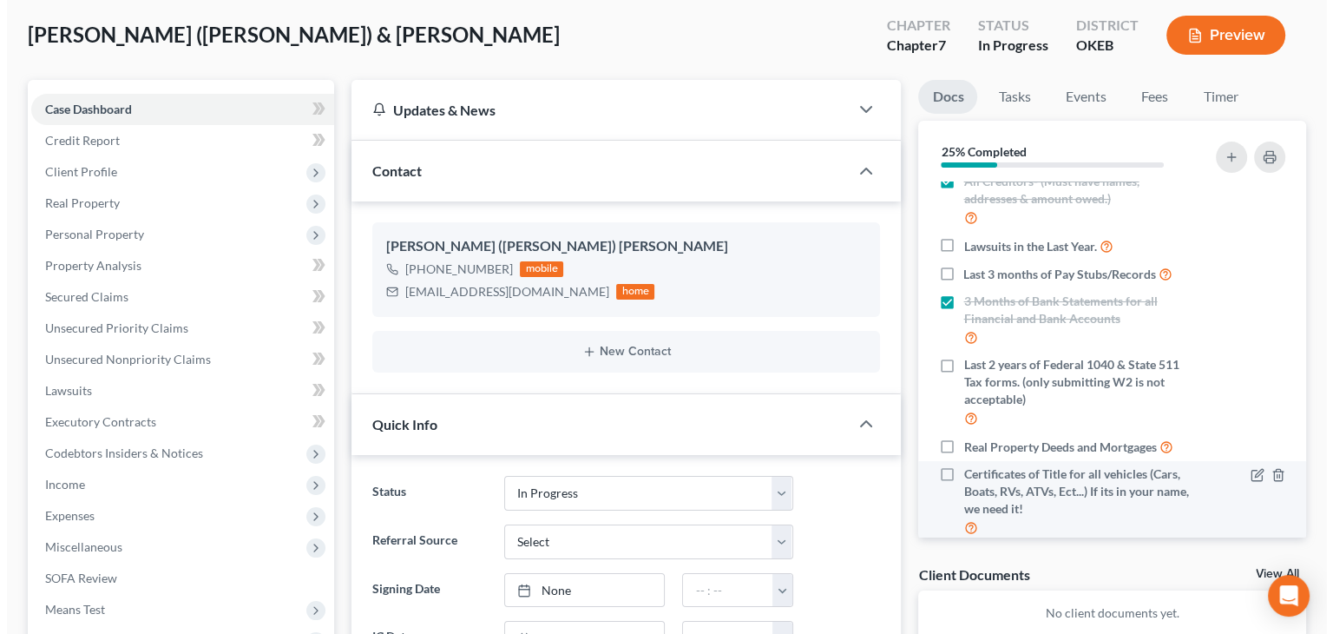
scroll to position [215, 0]
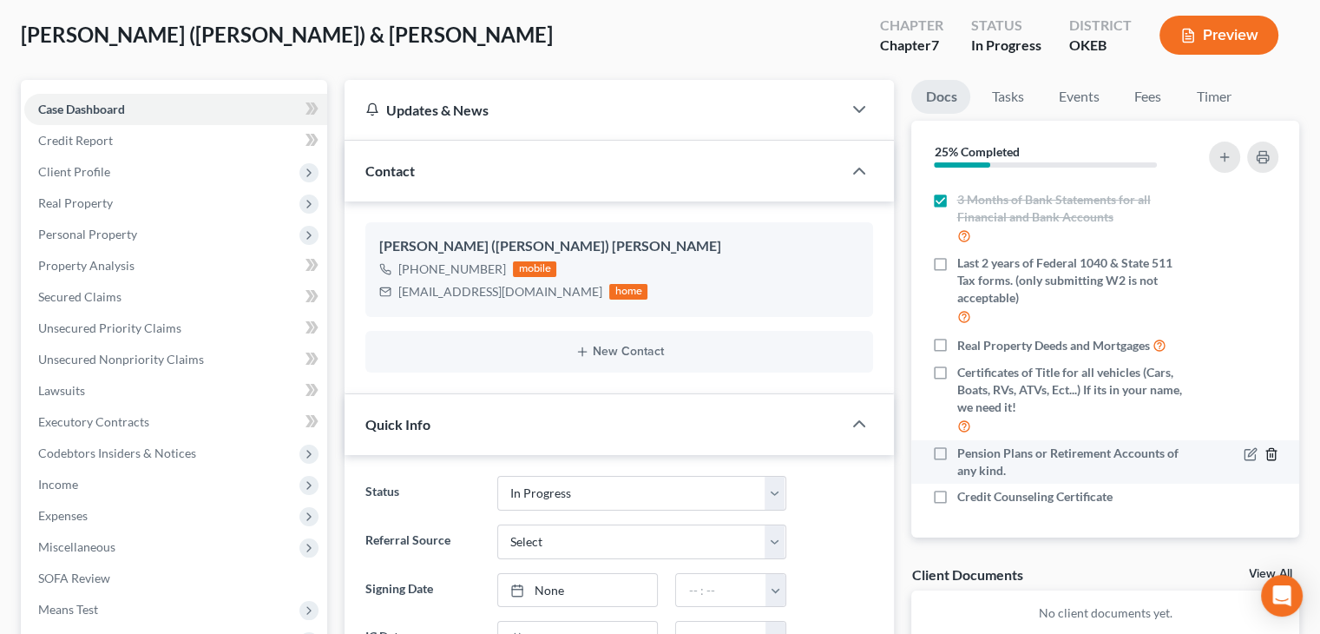
click at [1265, 454] on icon "button" at bounding box center [1272, 454] width 14 height 14
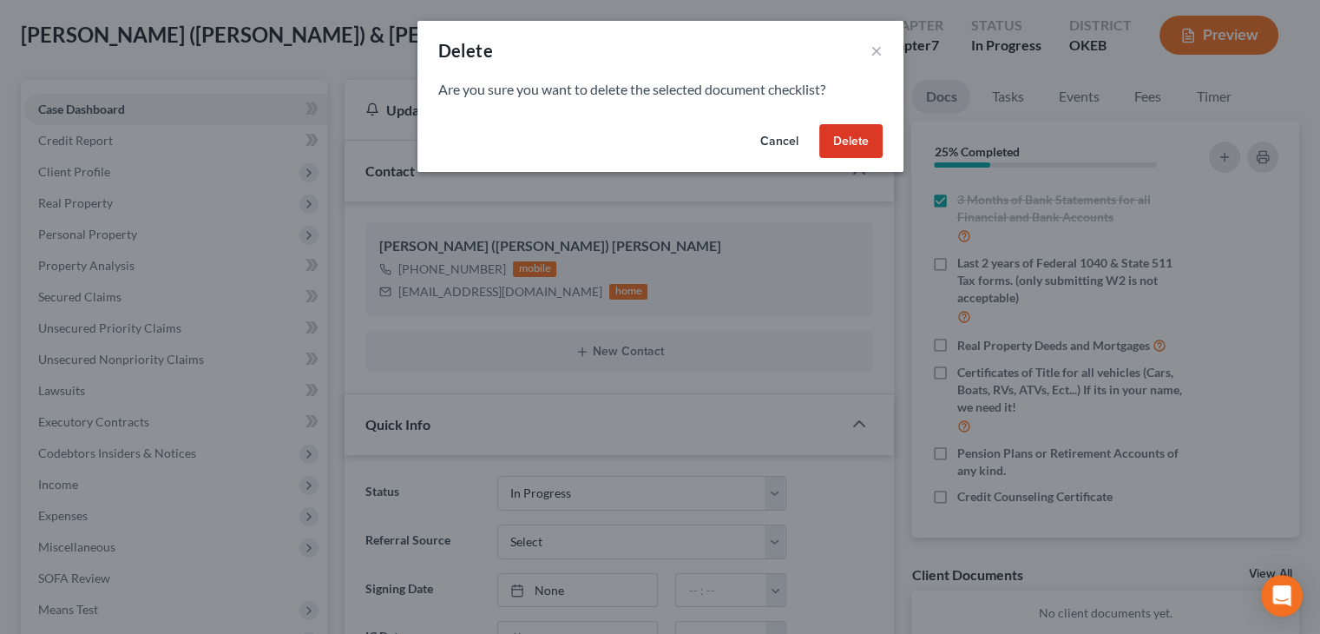
scroll to position [198, 0]
click at [865, 131] on button "Delete" at bounding box center [856, 141] width 63 height 35
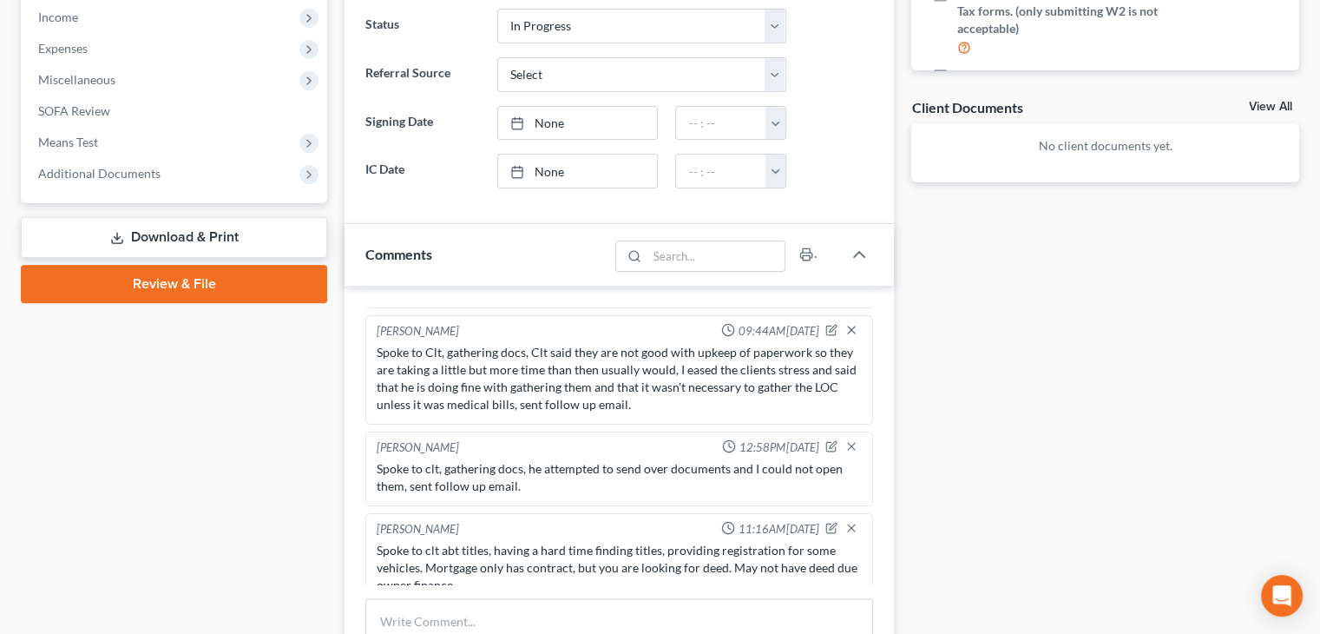
scroll to position [694, 0]
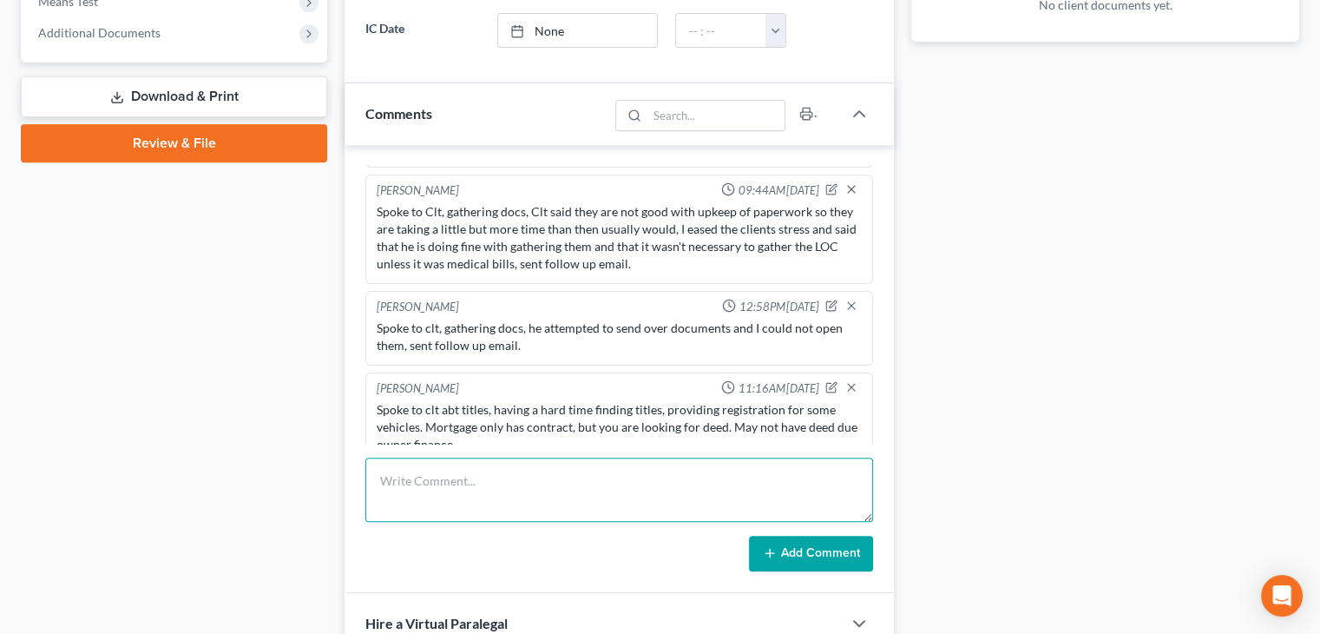
click at [505, 482] on textarea at bounding box center [619, 489] width 508 height 64
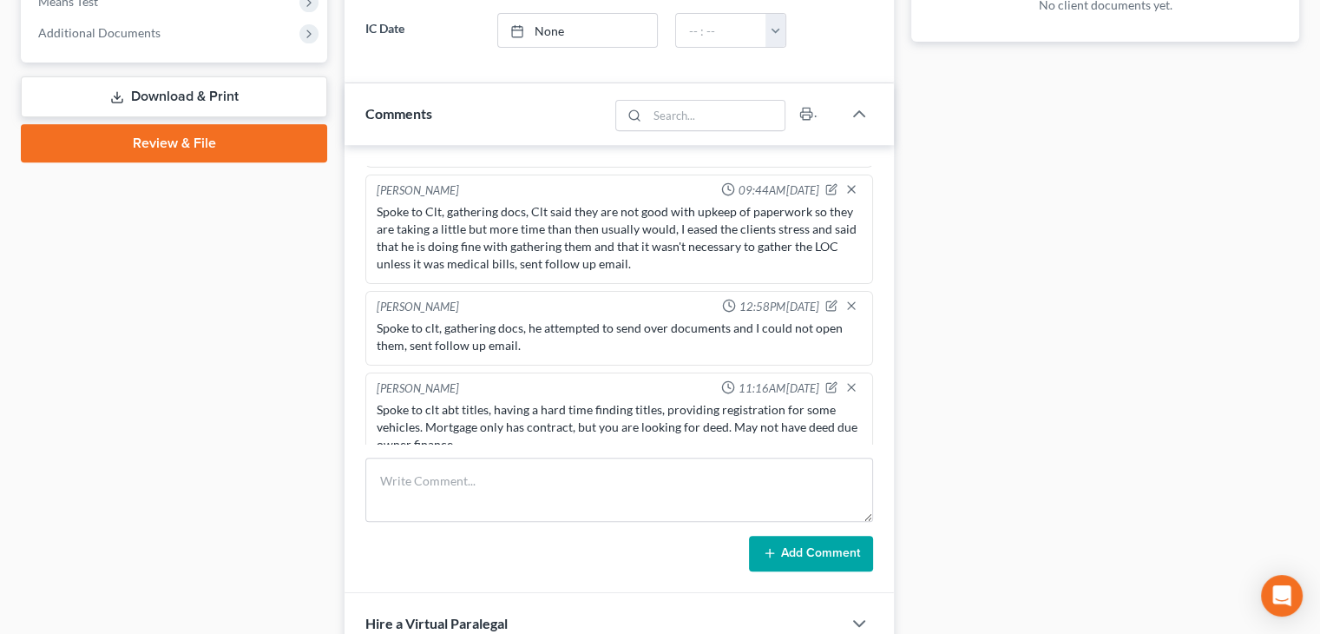
click at [1067, 468] on div "Docs Tasks Events Fees Timer 27% Completed Nothing here yet! Completed Intake S…" at bounding box center [1105, 203] width 405 height 1463
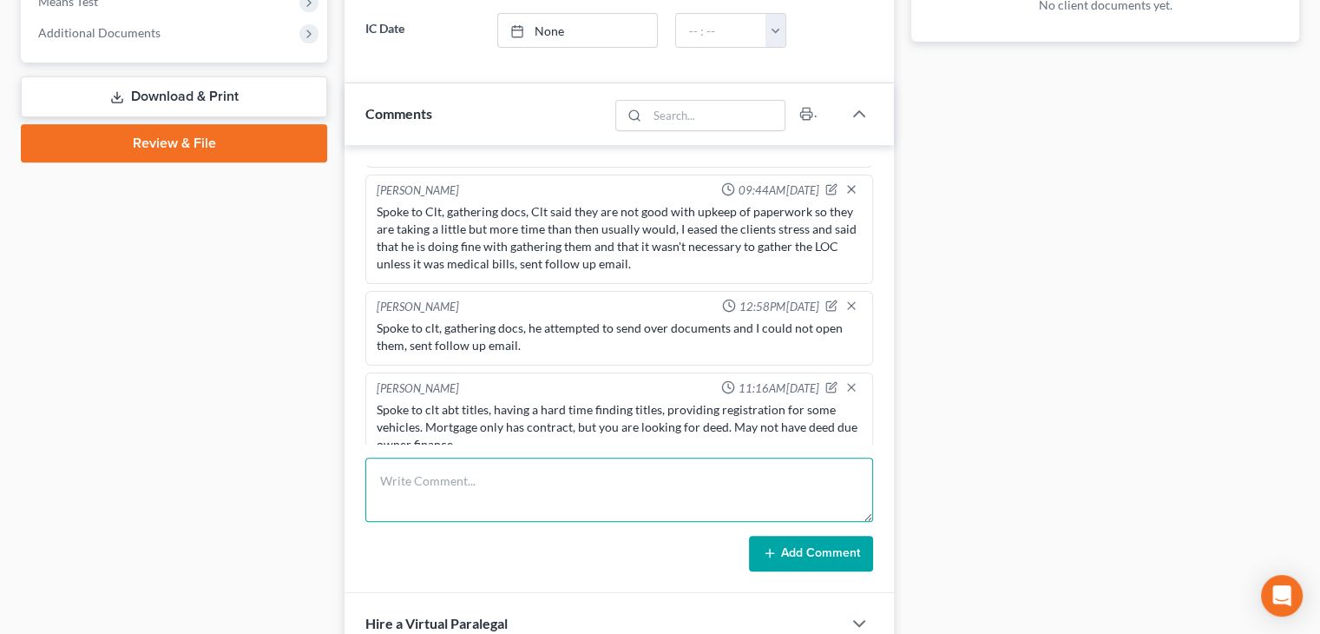
click at [575, 470] on textarea at bounding box center [619, 489] width 508 height 64
click at [573, 474] on textarea "Had a lawsuit from roughly q0" at bounding box center [619, 489] width 508 height 64
click at [573, 474] on textarea "Had a lawsuit from roughly" at bounding box center [619, 489] width 508 height 64
click at [573, 474] on textarea "Had a lawsuit from roughly10" at bounding box center [619, 489] width 508 height 64
click at [523, 477] on textarea "Had a lawsuit from roughly10 years ago" at bounding box center [619, 489] width 508 height 64
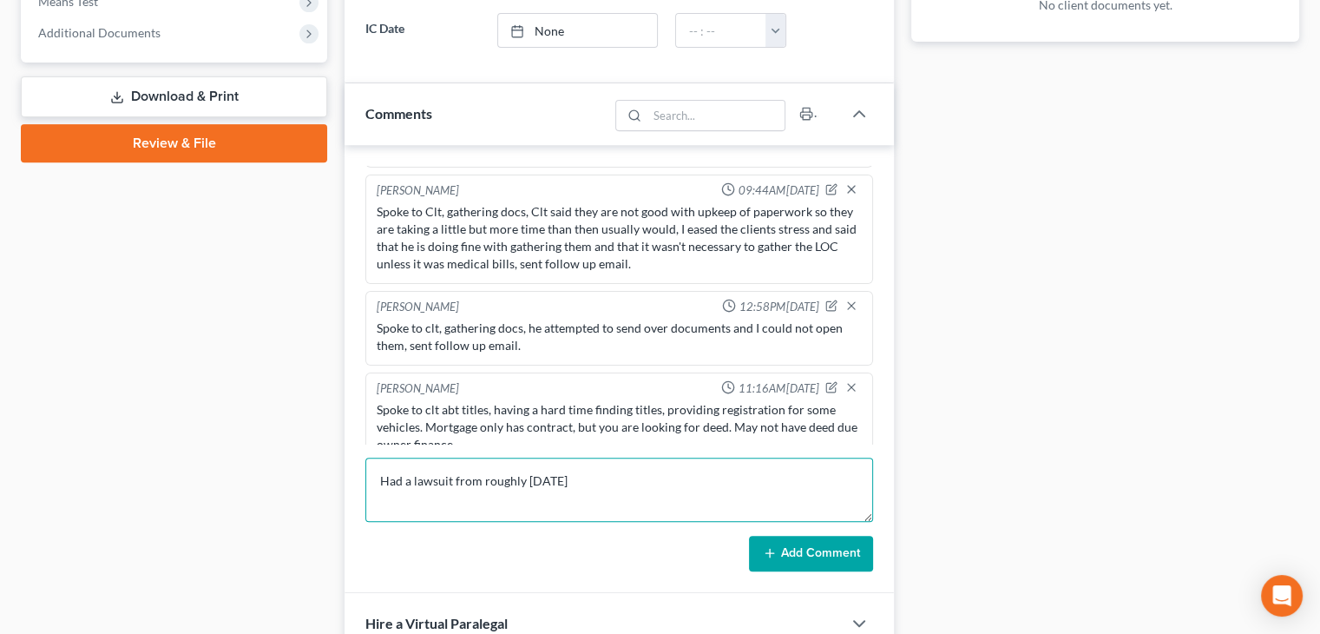
click at [622, 479] on textarea "Had a lawsuit from roughly 10 years ago" at bounding box center [619, 489] width 508 height 64
click at [641, 507] on textarea "Had a lawsuit from roughly 10 years ago and are paying $100 dollars" at bounding box center [619, 489] width 508 height 64
click at [748, 473] on textarea "Had a lawsuit from roughly 10 years ago and are paying $100 dollars" at bounding box center [619, 489] width 508 height 64
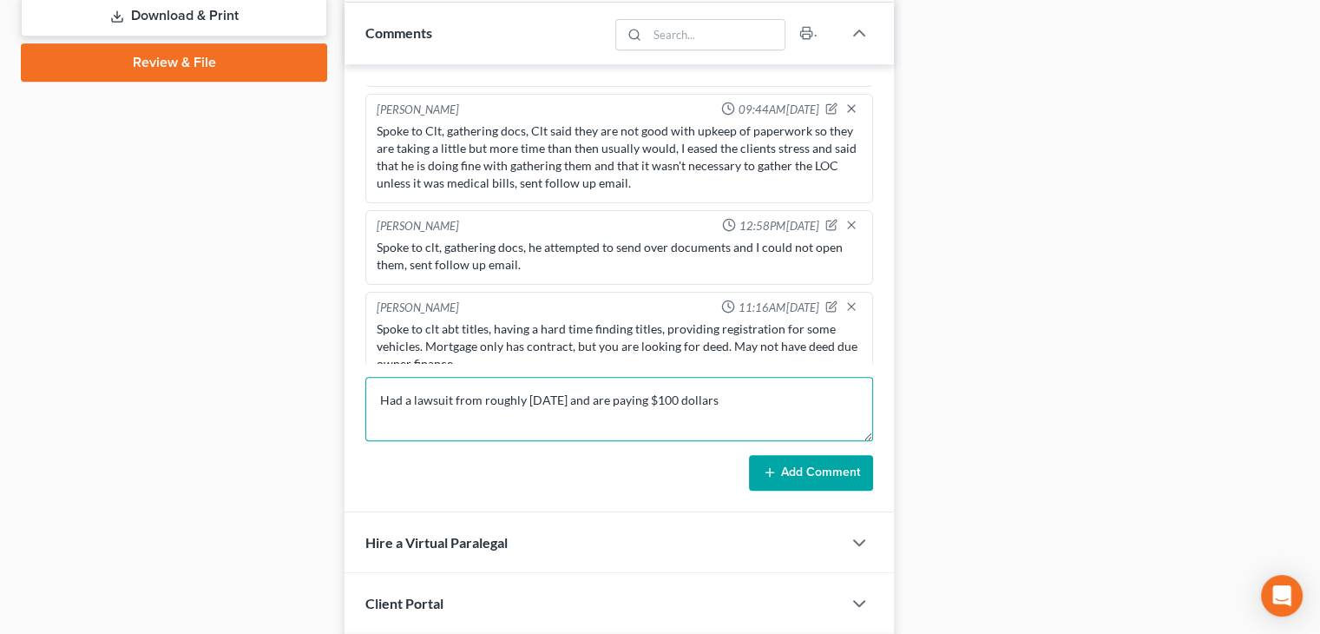
scroll to position [868, 0]
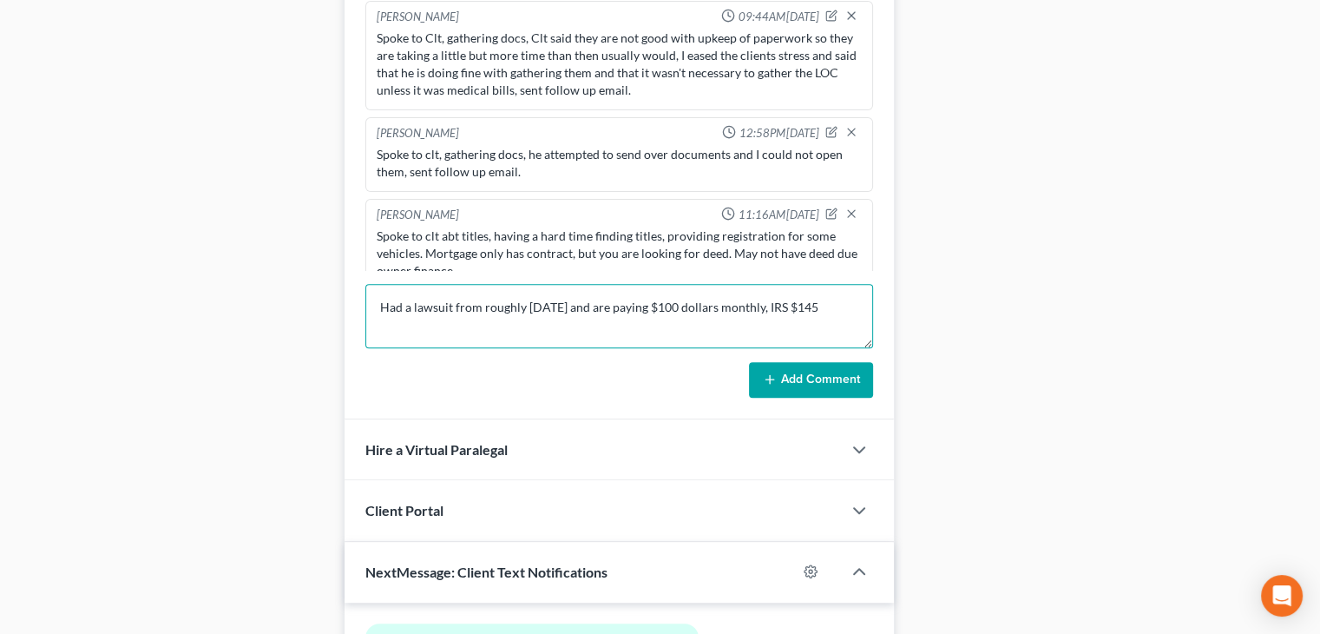
click at [787, 303] on textarea "Had a lawsuit from roughly 10 years ago and are paying $100 dollars monthly, IR…" at bounding box center [619, 316] width 508 height 64
click at [713, 327] on textarea "Had a lawsuit from roughly 10 years ago and are paying $100 dollars monthly, Pa…" at bounding box center [619, 316] width 508 height 64
type textarea "Had a lawsuit from roughly 10 years ago and are paying $100 dollars monthly, Pa…"
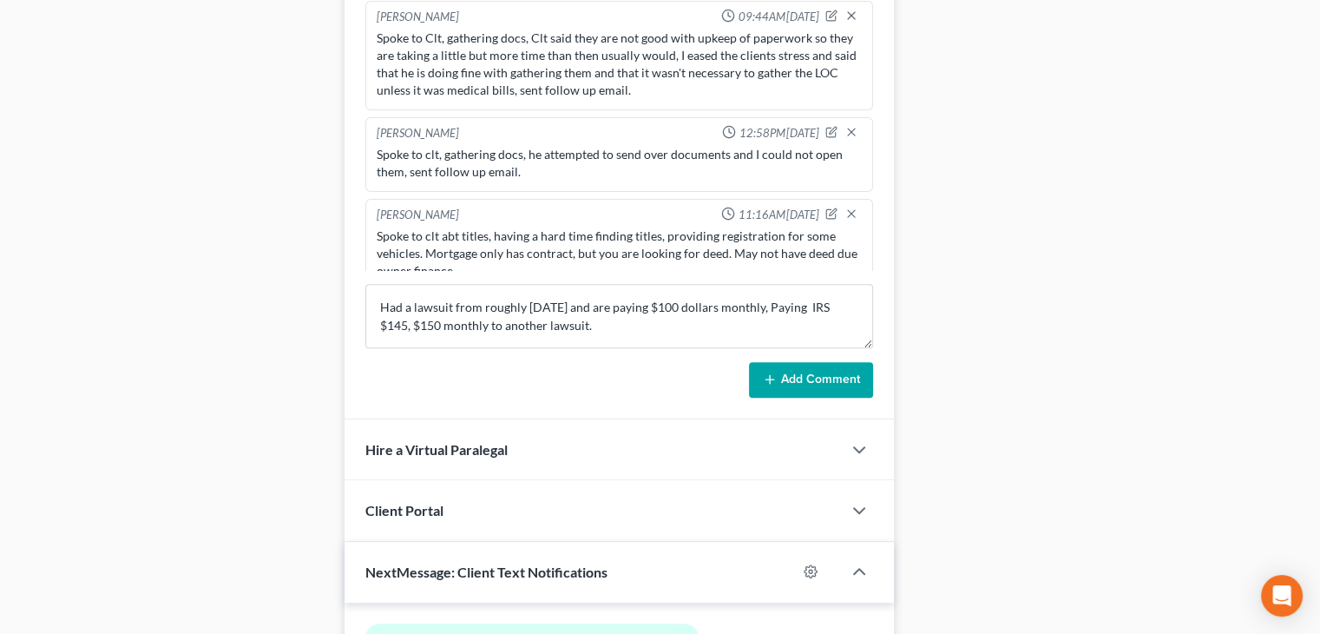
click at [781, 368] on button "Add Comment" at bounding box center [811, 380] width 124 height 36
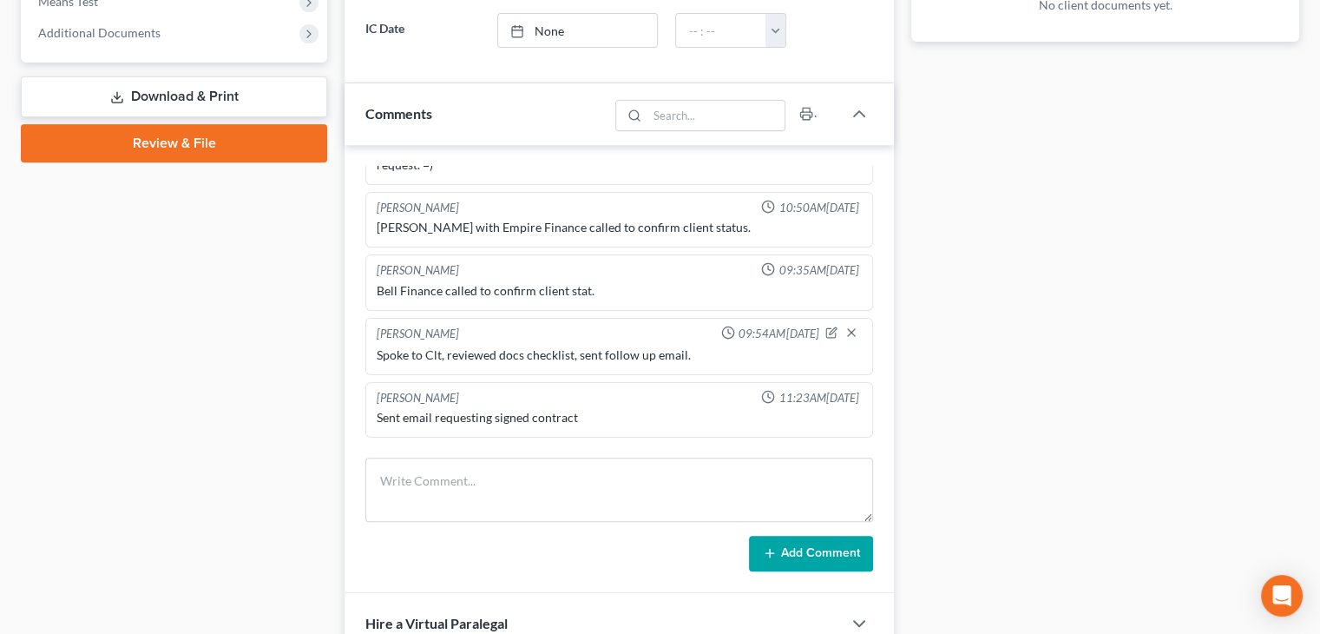
scroll to position [347, 0]
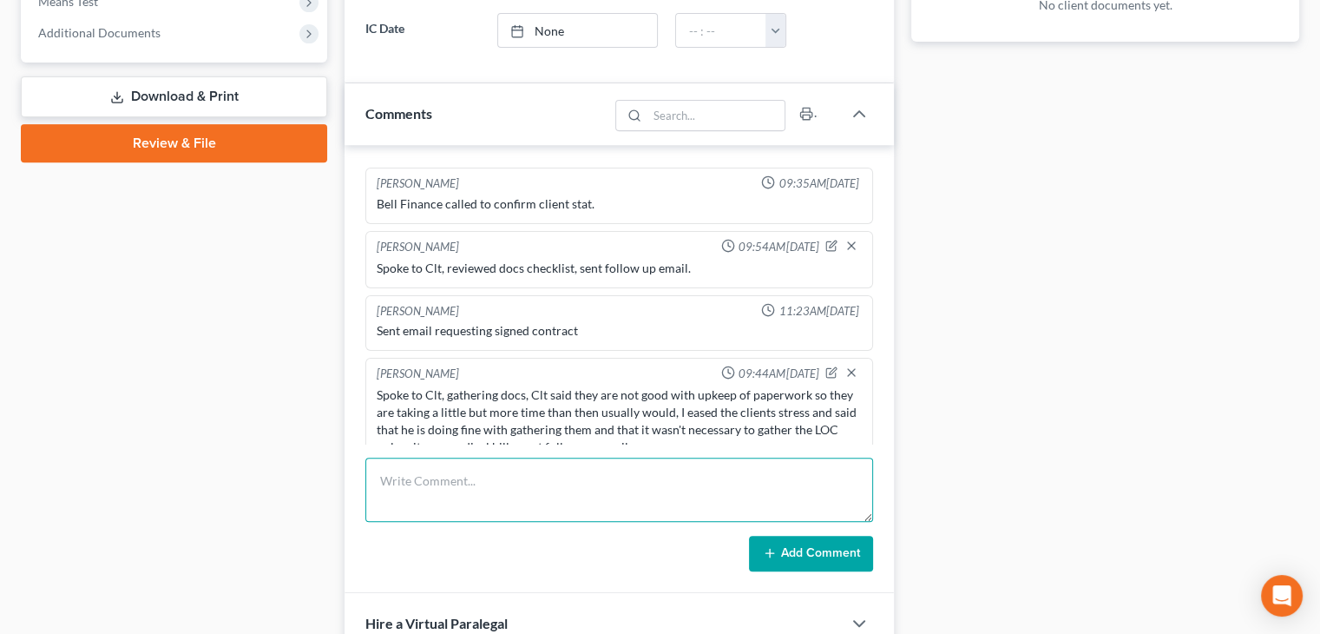
click at [548, 503] on textarea at bounding box center [619, 489] width 508 height 64
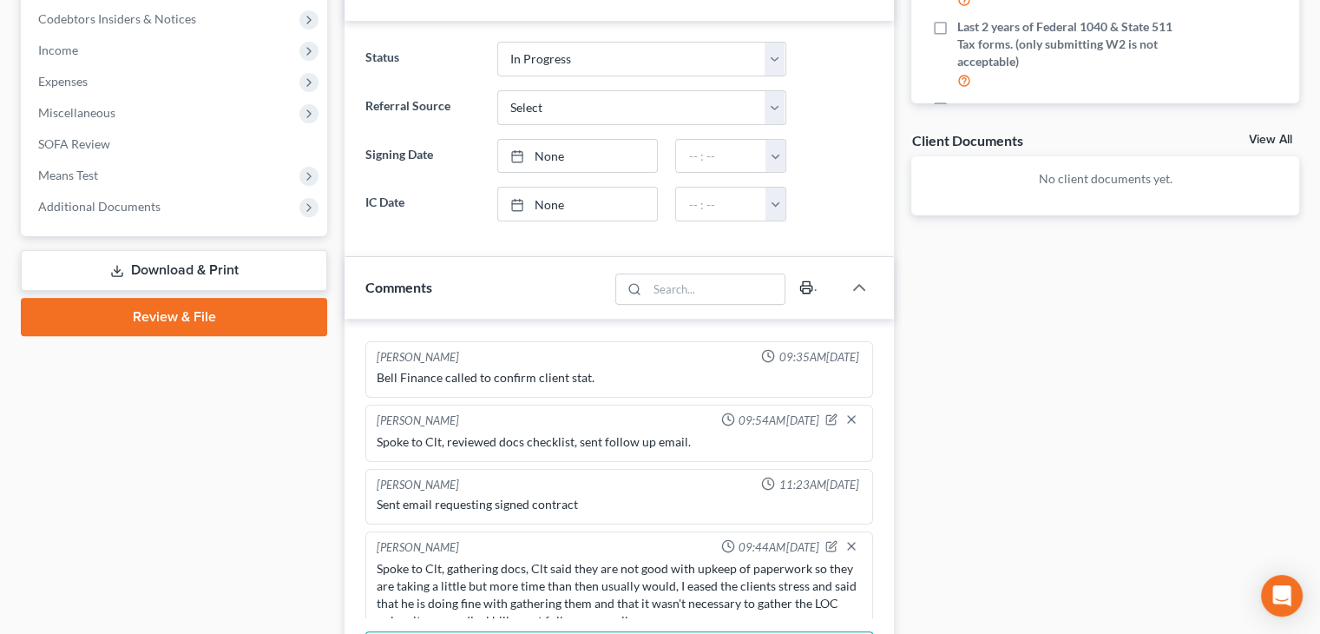
scroll to position [694, 0]
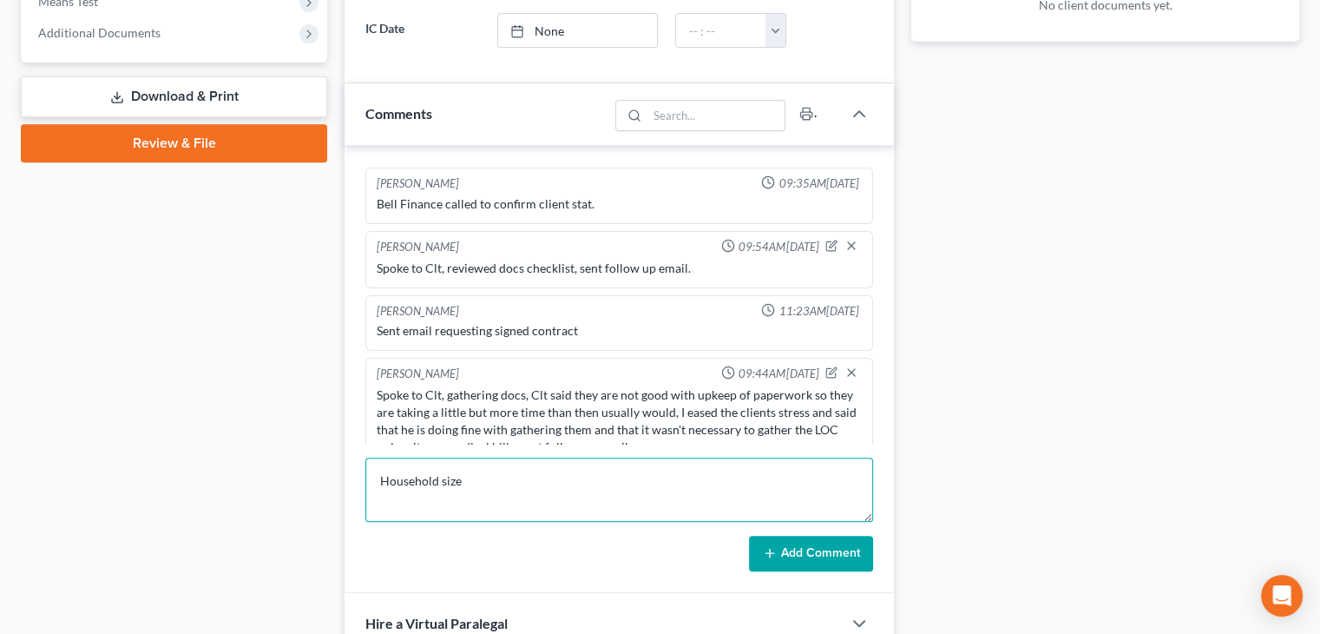
click at [496, 477] on textarea "Household size" at bounding box center [619, 489] width 508 height 64
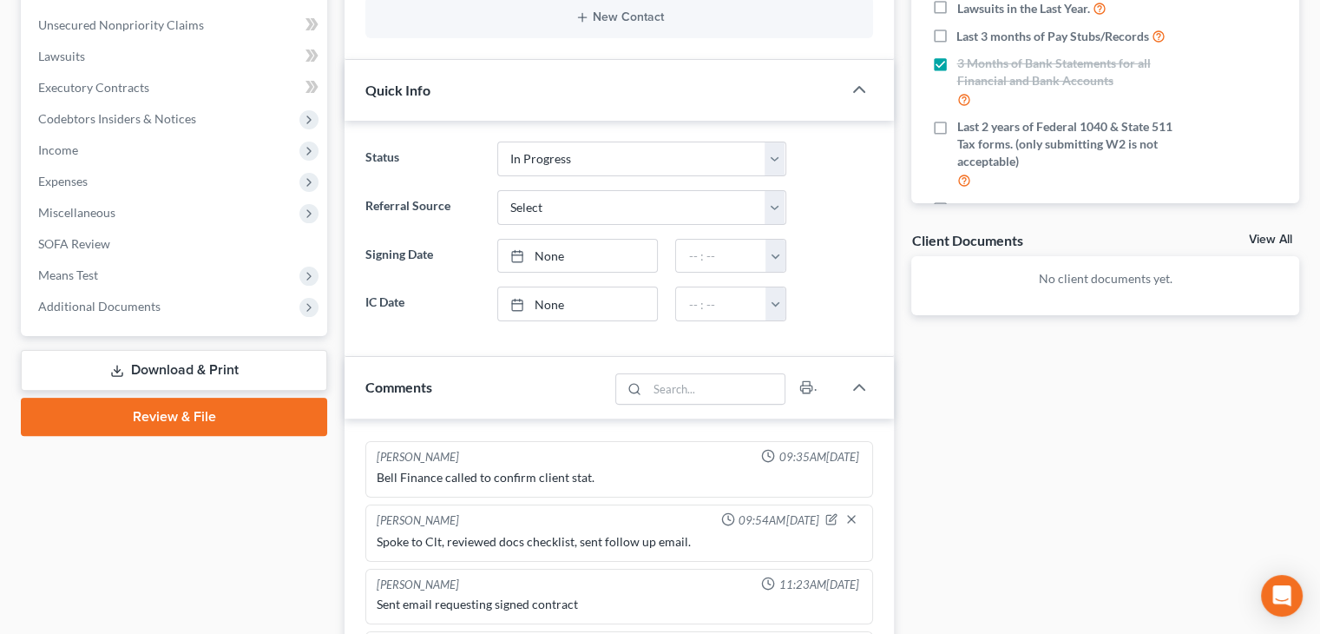
scroll to position [608, 0]
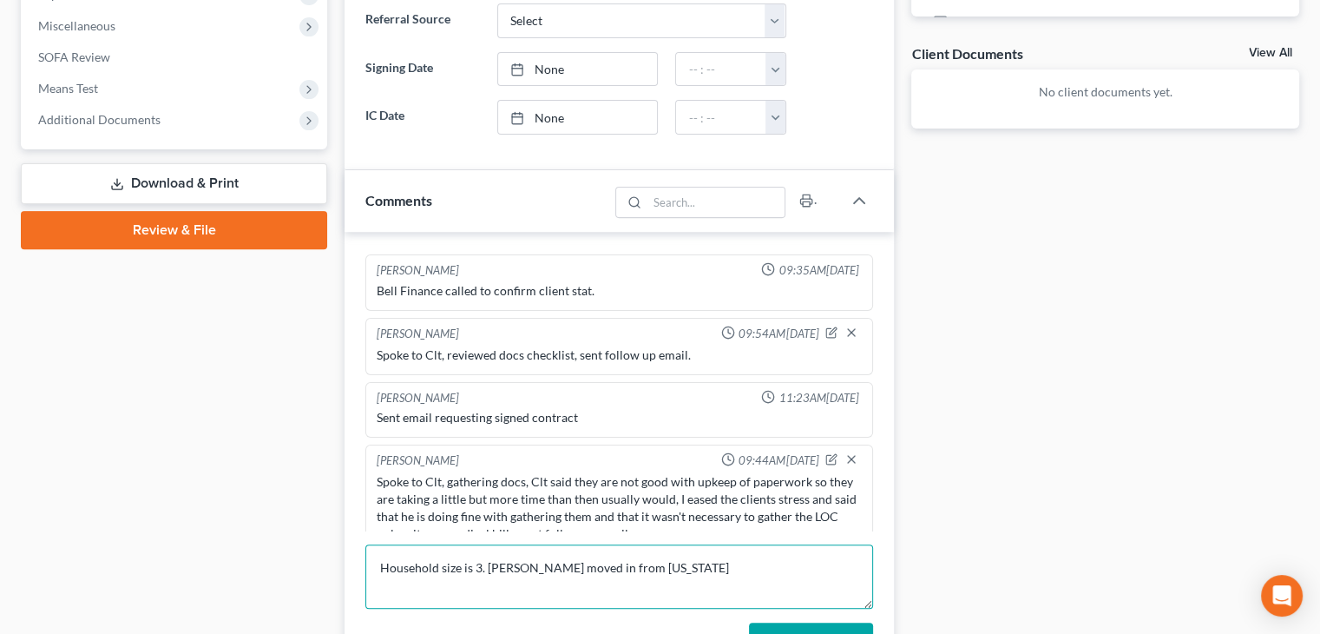
click at [700, 563] on textarea "Household size is 3. Niece moved in from New Mexico" at bounding box center [619, 576] width 508 height 64
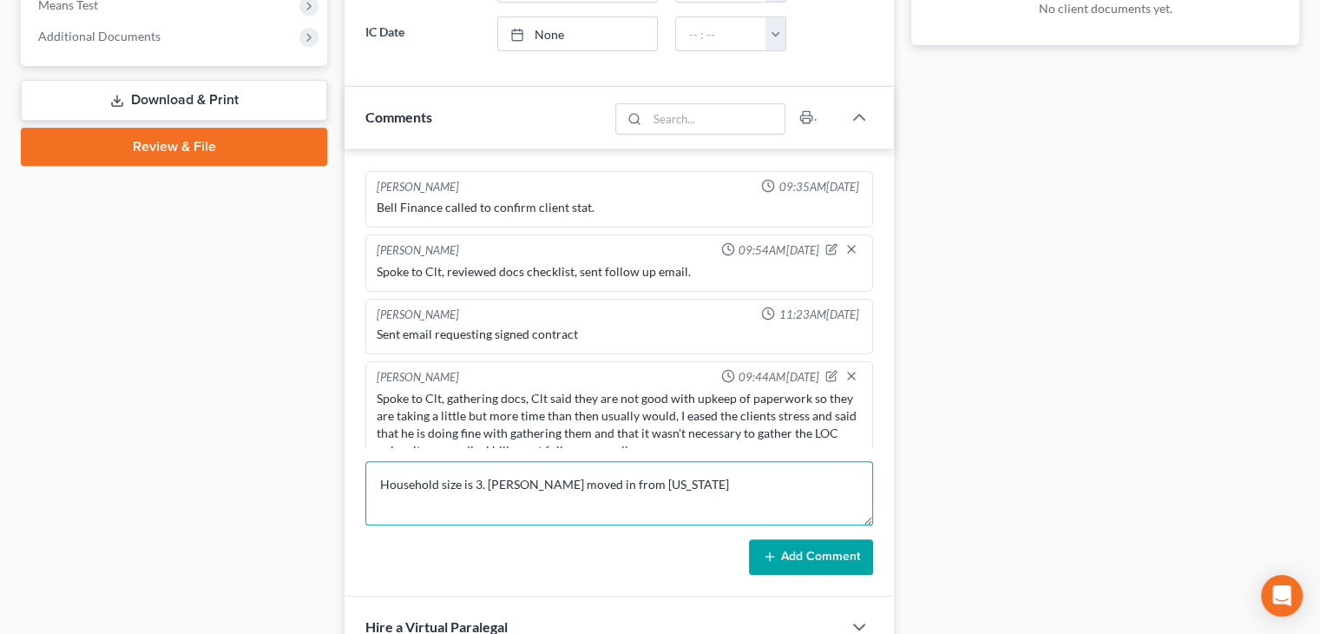
scroll to position [694, 0]
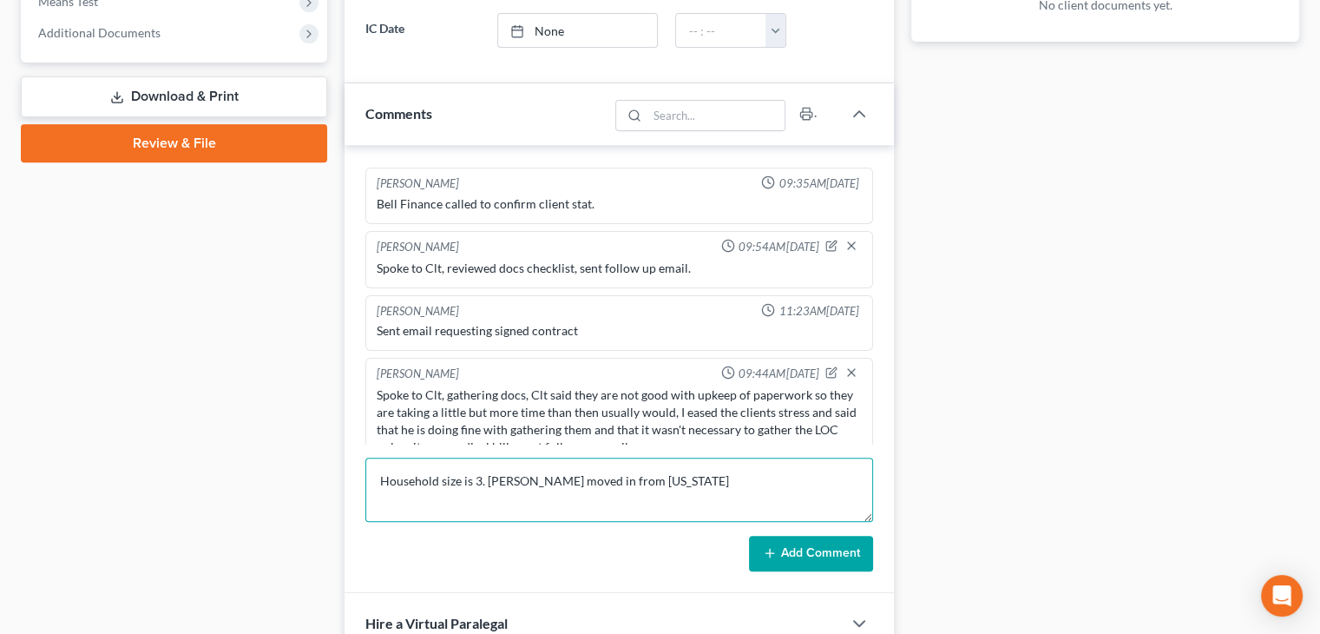
click at [674, 473] on textarea "Household size is 3. Niece moved in from New Mexico" at bounding box center [619, 489] width 508 height 64
type textarea "Household size is 3. Niece moved in from New Mexico to attend college."
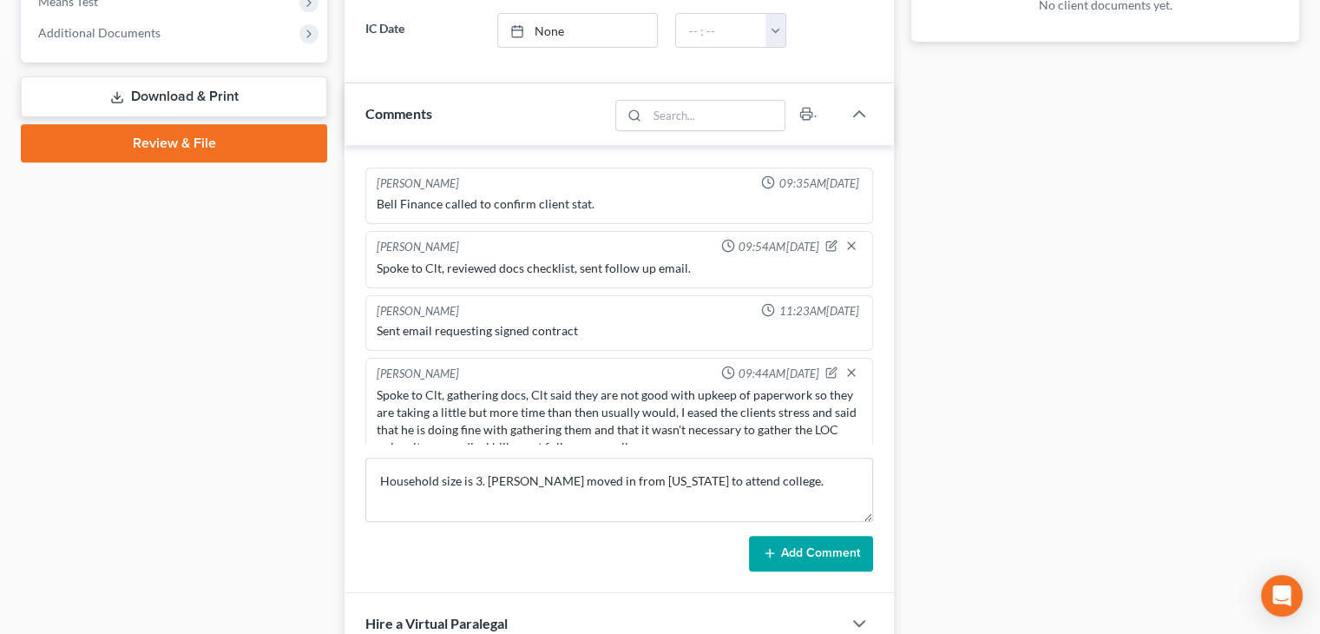
click at [812, 553] on button "Add Comment" at bounding box center [811, 554] width 124 height 36
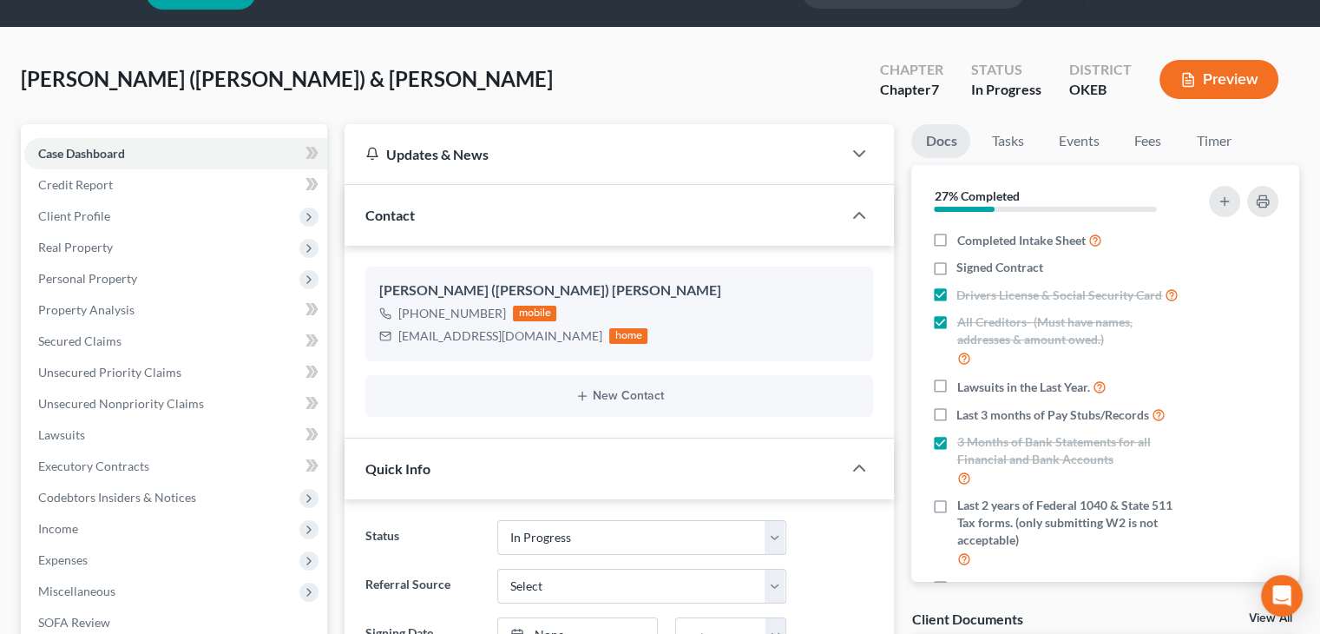
scroll to position [0, 0]
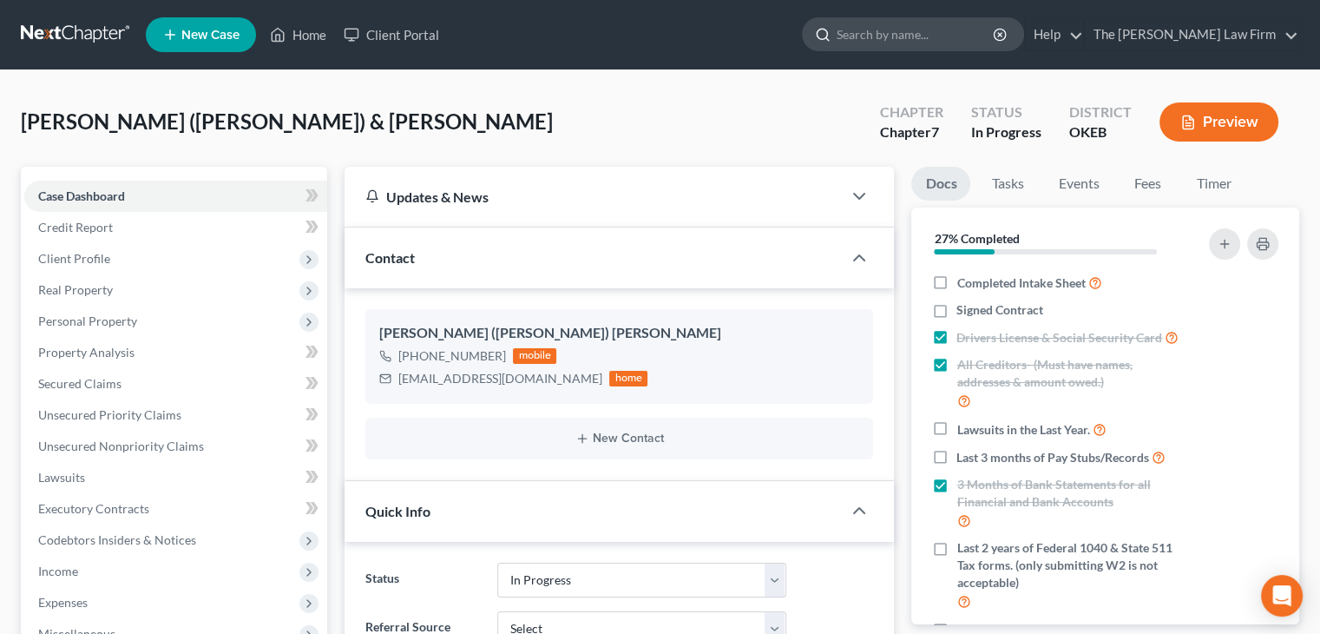
click at [928, 31] on input "search" at bounding box center [916, 34] width 159 height 32
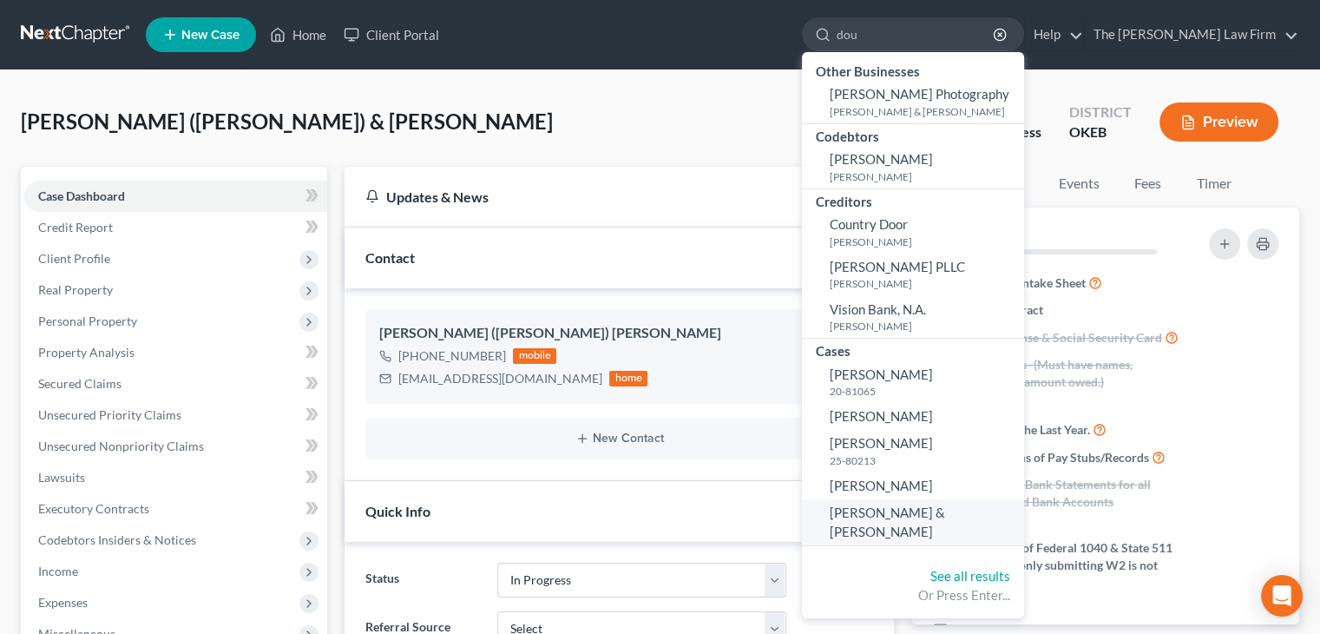
type input "dou"
click at [945, 514] on span "Doughty, Jody & Brittany" at bounding box center [887, 521] width 115 height 34
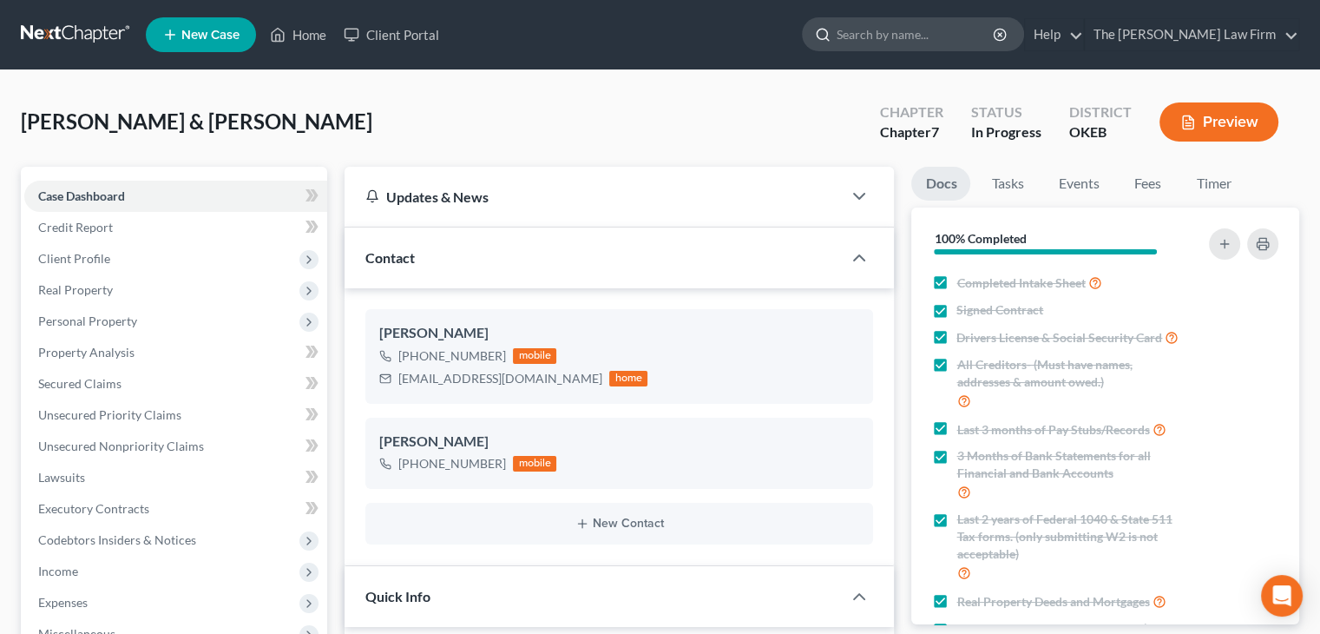
click at [930, 25] on input "search" at bounding box center [916, 34] width 159 height 32
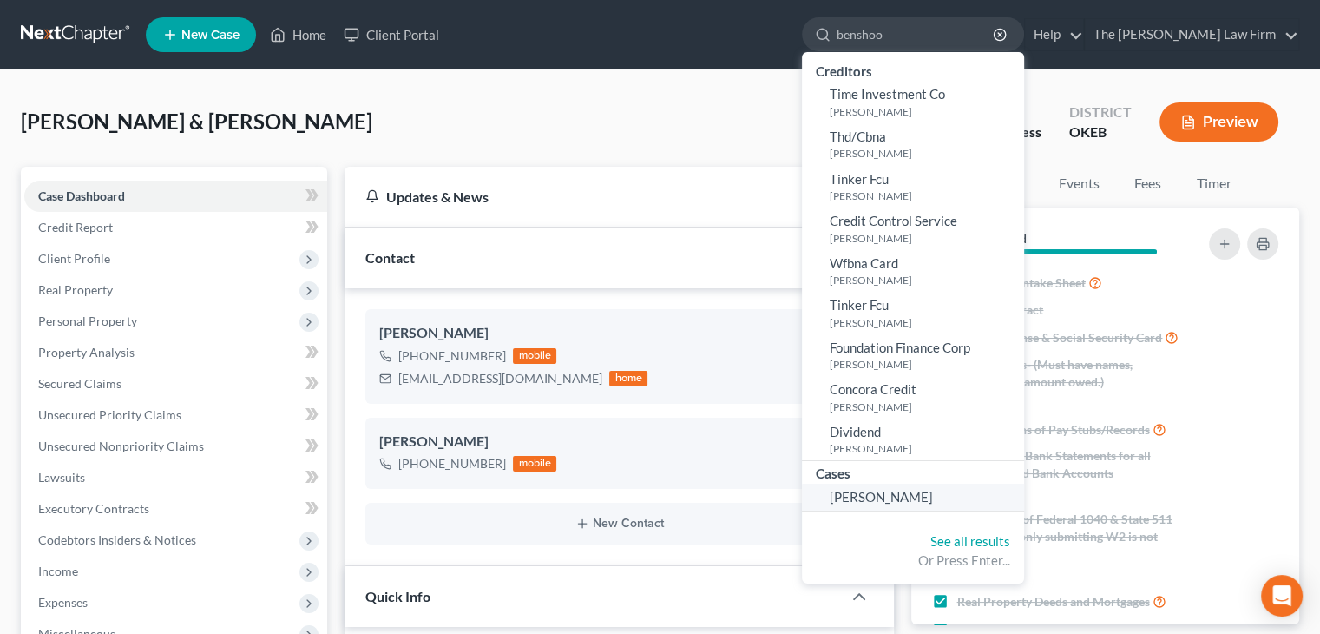
type input "benshoo"
click at [933, 490] on span "Benshoof, James" at bounding box center [881, 497] width 103 height 16
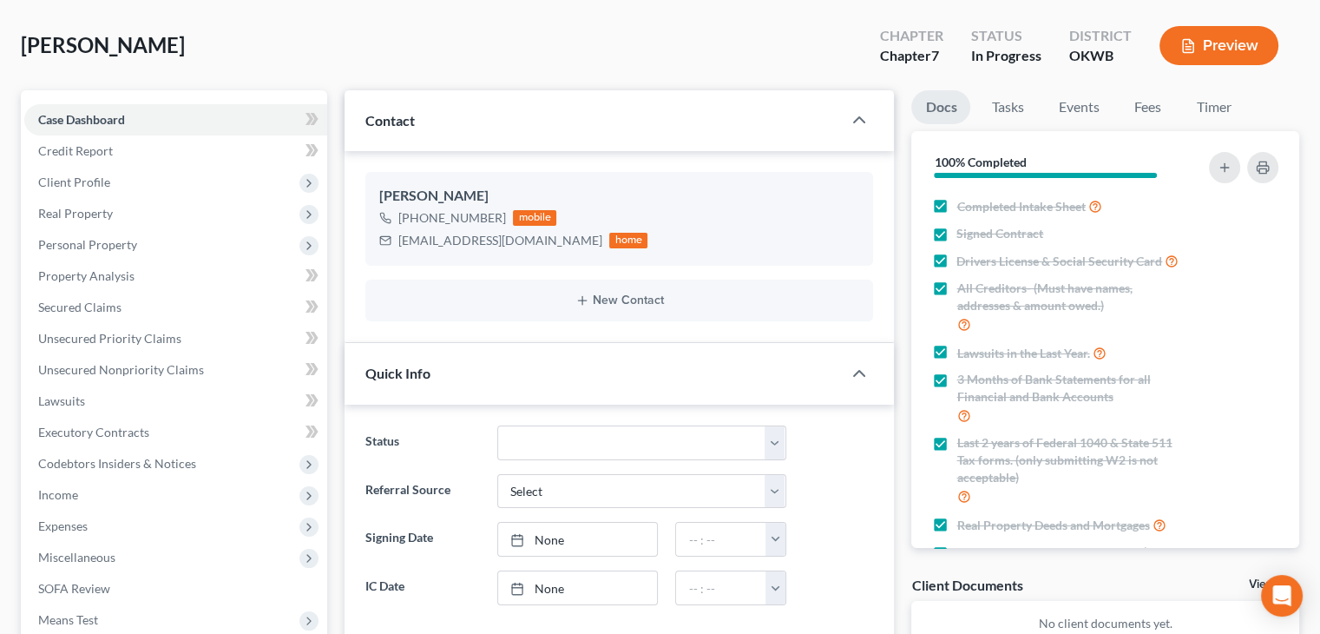
scroll to position [87, 0]
